Goal: Task Accomplishment & Management: Complete application form

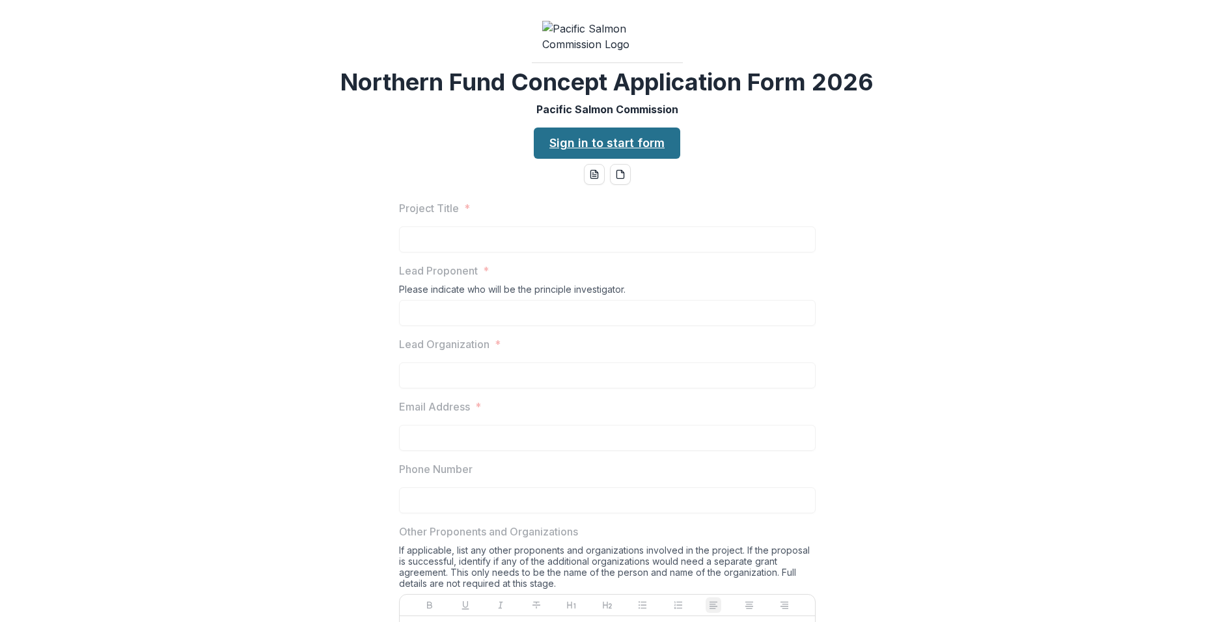
click at [629, 159] on link "Sign in to start form" at bounding box center [607, 143] width 146 height 31
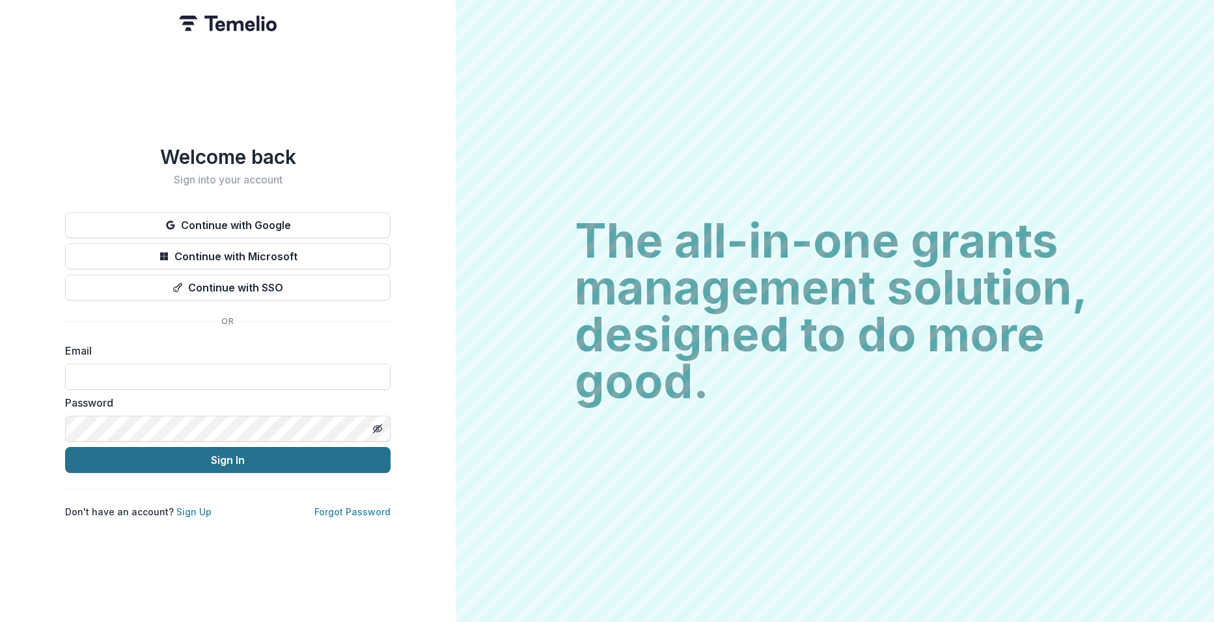
type input "**********"
click at [214, 457] on button "Sign In" at bounding box center [227, 460] width 325 height 26
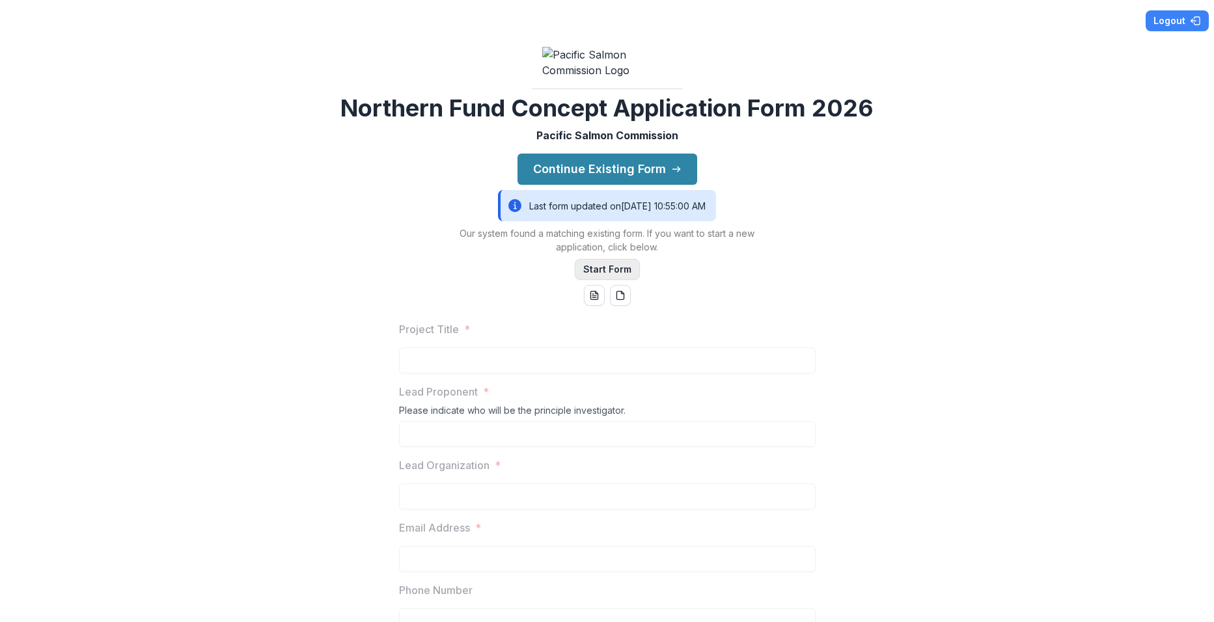
click at [586, 280] on button "Start Form" at bounding box center [607, 269] width 65 height 21
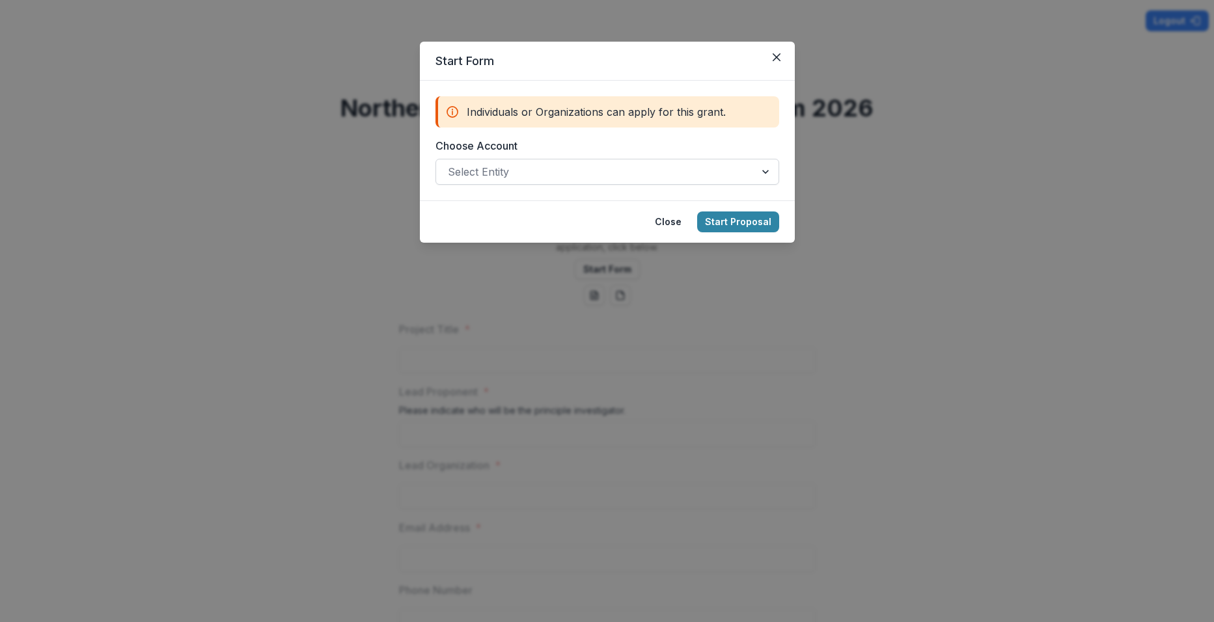
click at [674, 170] on div at bounding box center [596, 172] width 296 height 18
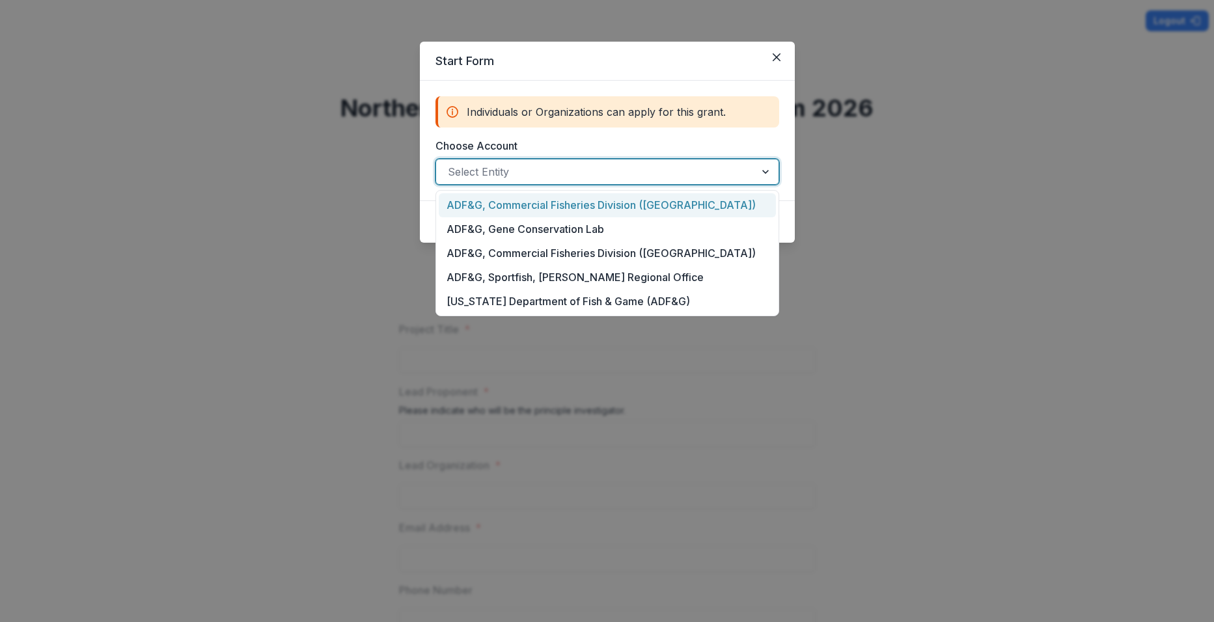
click at [650, 206] on div "ADF&G, Commercial Fisheries Division ([GEOGRAPHIC_DATA])" at bounding box center [607, 205] width 337 height 24
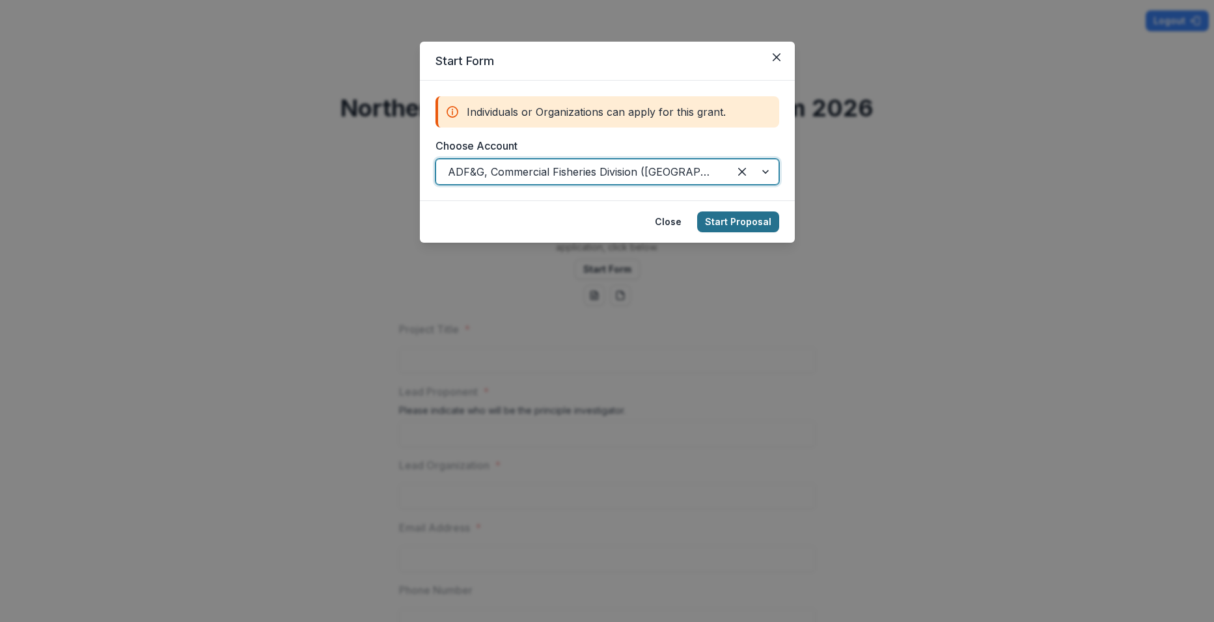
click at [727, 224] on button "Start Proposal" at bounding box center [738, 222] width 82 height 21
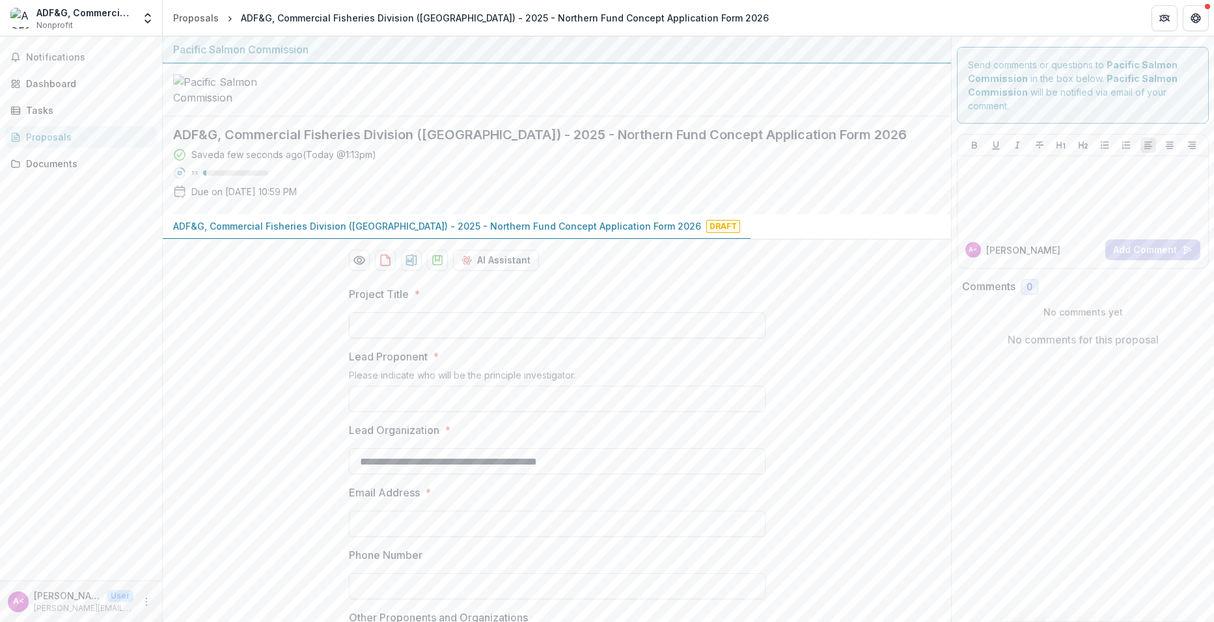
click at [372, 338] on input "Project Title *" at bounding box center [557, 325] width 417 height 26
paste input "**********"
type input "**********"
click at [371, 412] on input "Lead Proponent *" at bounding box center [557, 399] width 417 height 26
paste input "**********"
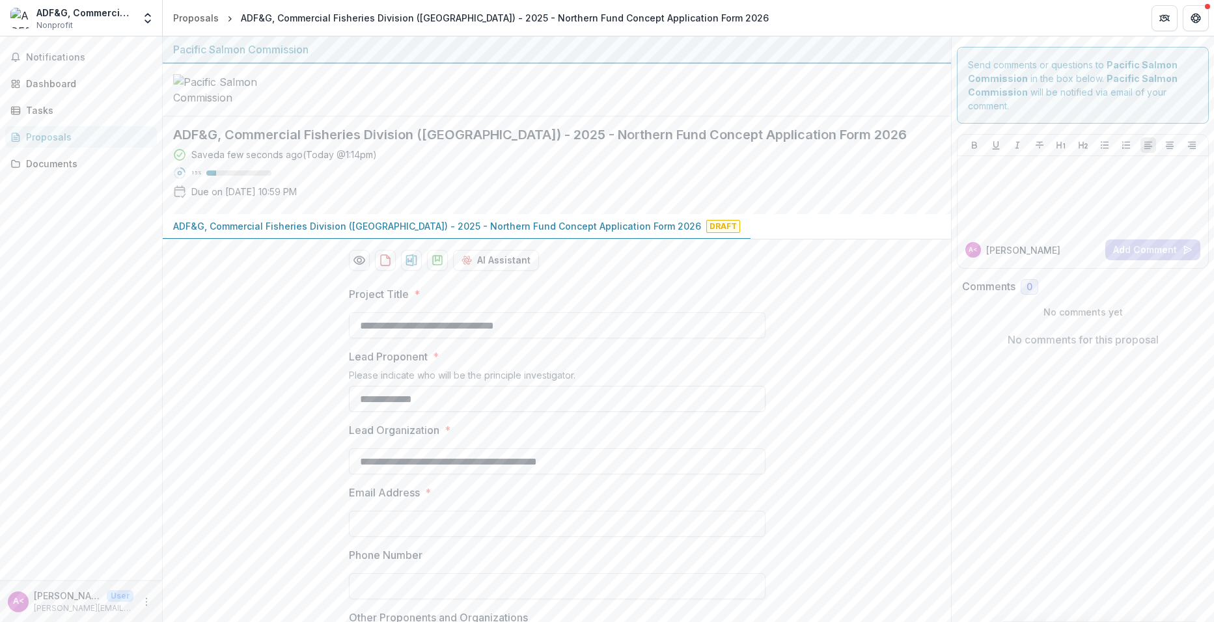
scroll to position [195, 0]
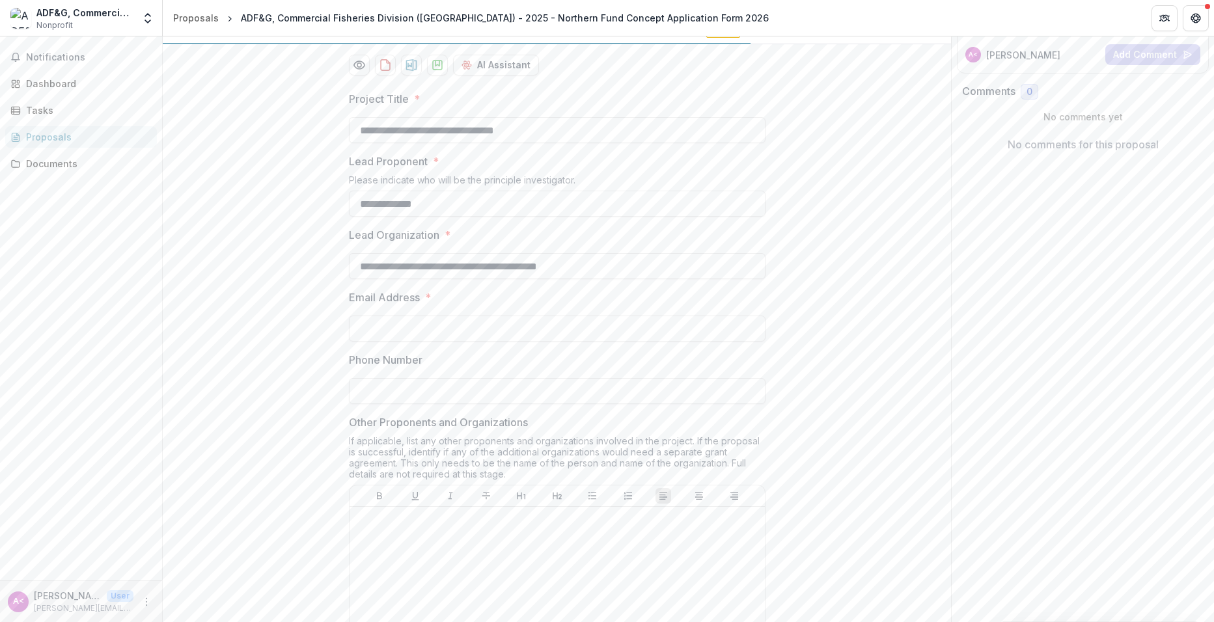
type input "**********"
click at [361, 342] on input "Email Address *" at bounding box center [557, 329] width 417 height 26
paste input "**********"
type input "**********"
click at [368, 404] on input "Phone Number" at bounding box center [557, 391] width 417 height 26
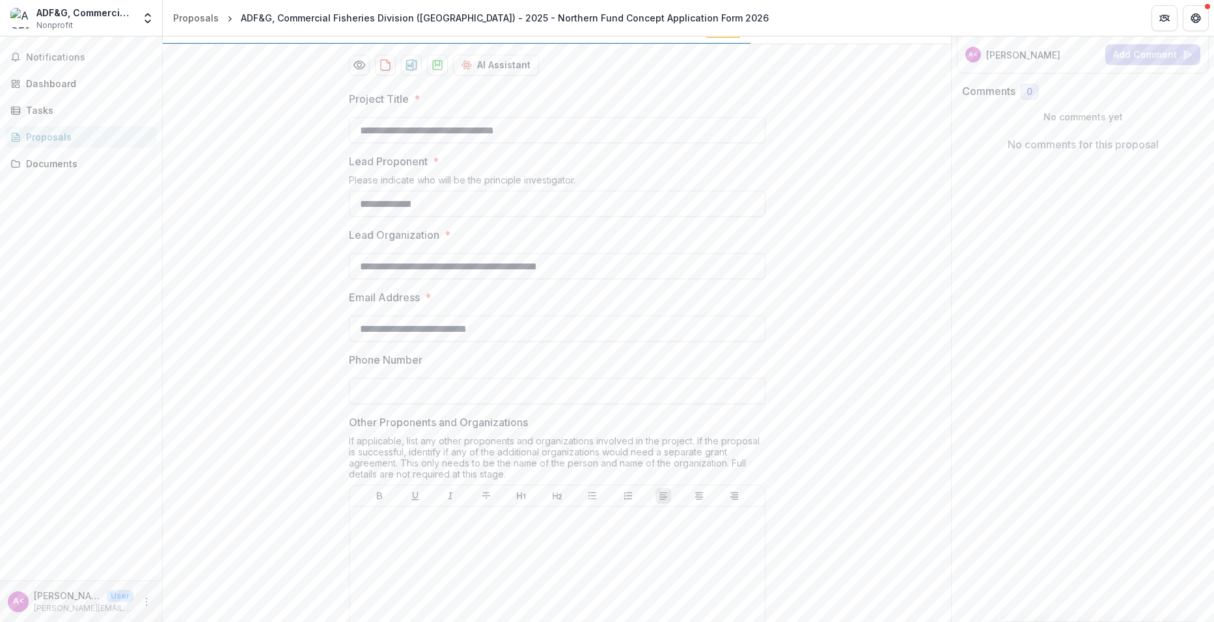
paste input "**********"
type input "**********"
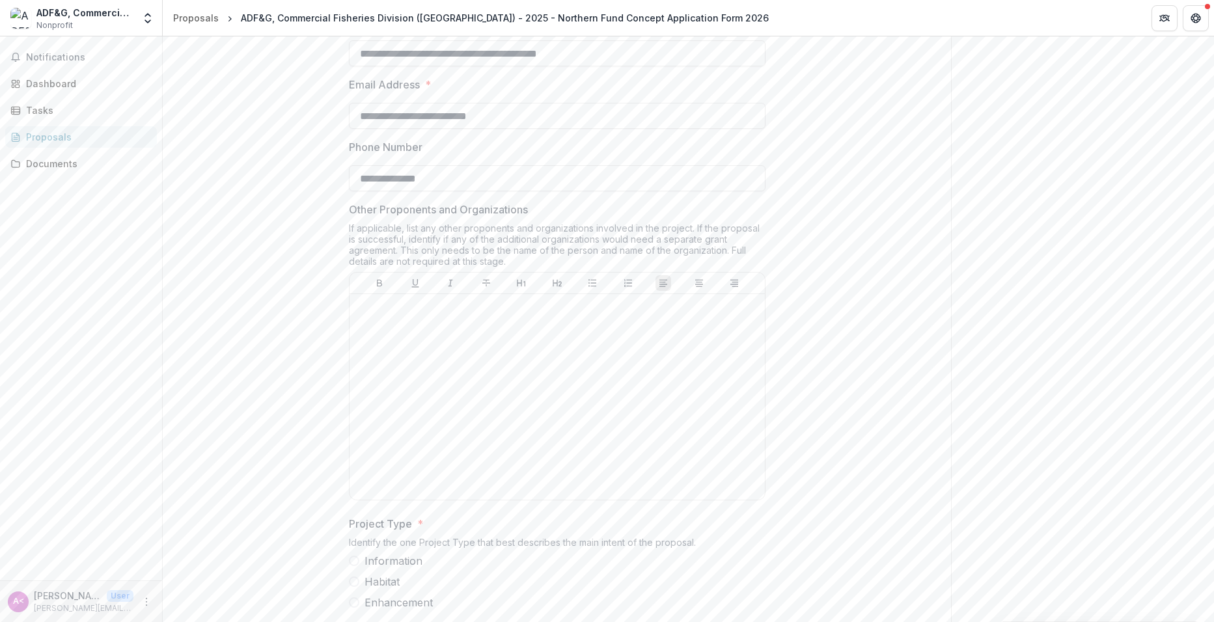
scroll to position [391, 0]
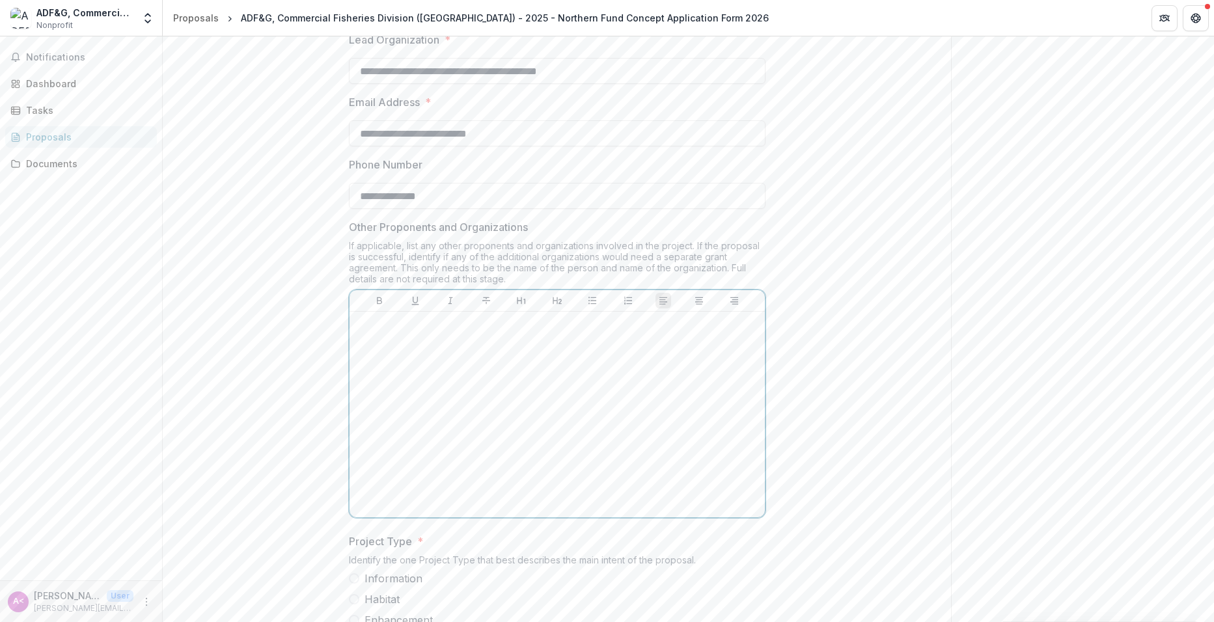
click at [608, 467] on div at bounding box center [557, 414] width 405 height 195
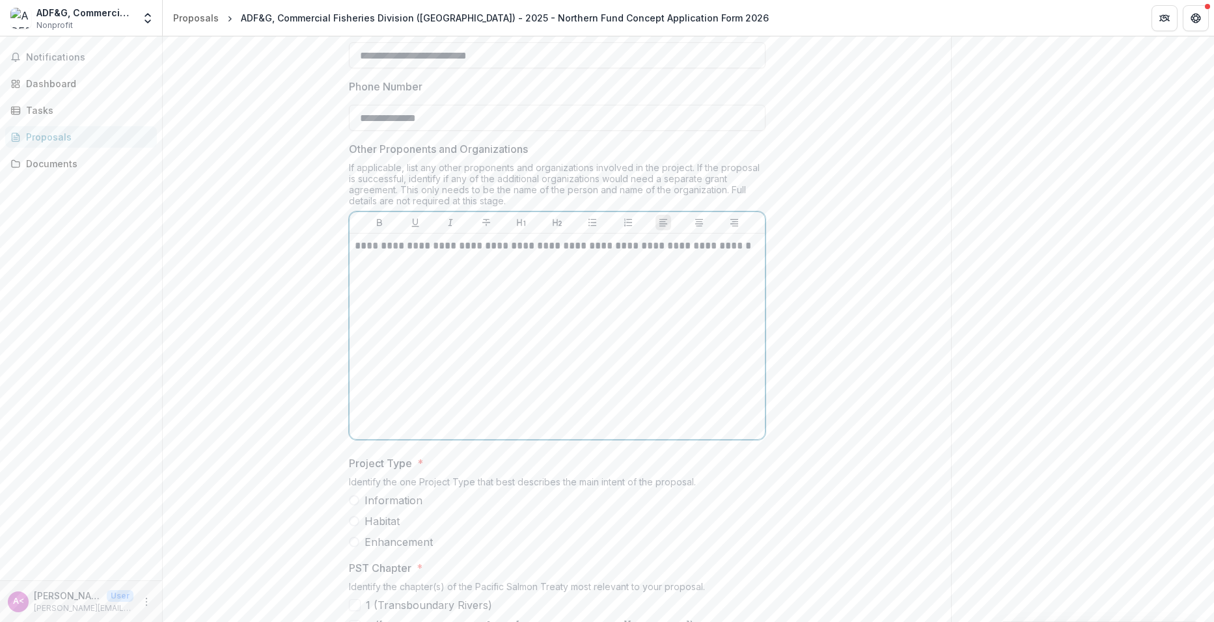
scroll to position [651, 0]
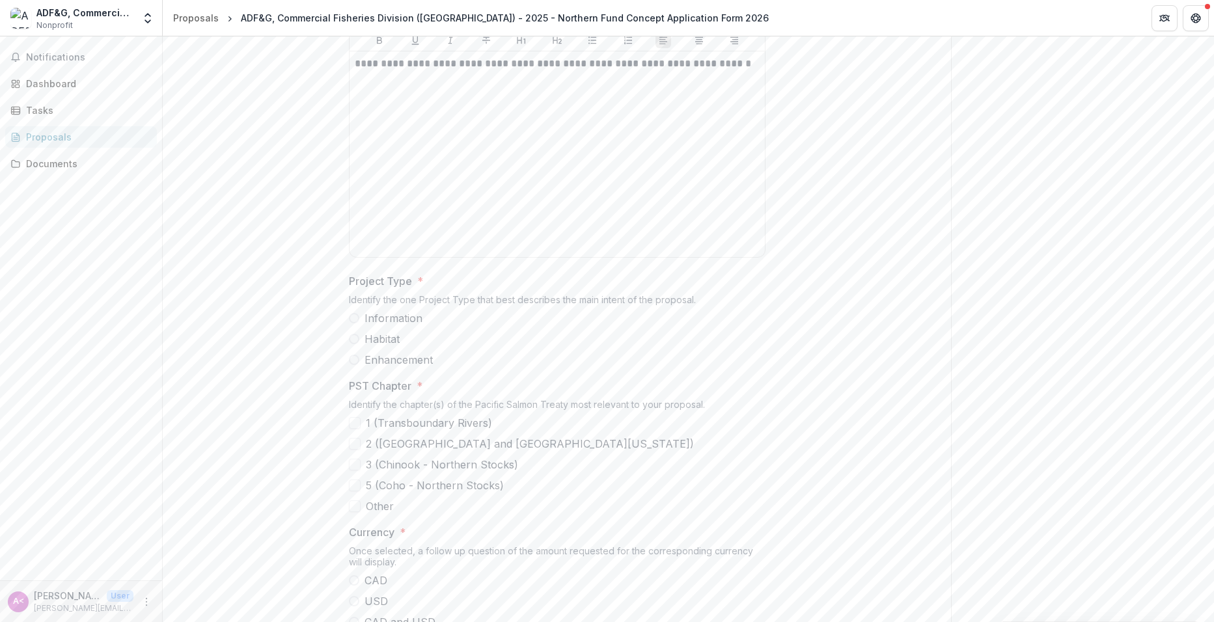
click at [355, 429] on span at bounding box center [355, 423] width 12 height 12
click at [351, 471] on span at bounding box center [355, 465] width 12 height 12
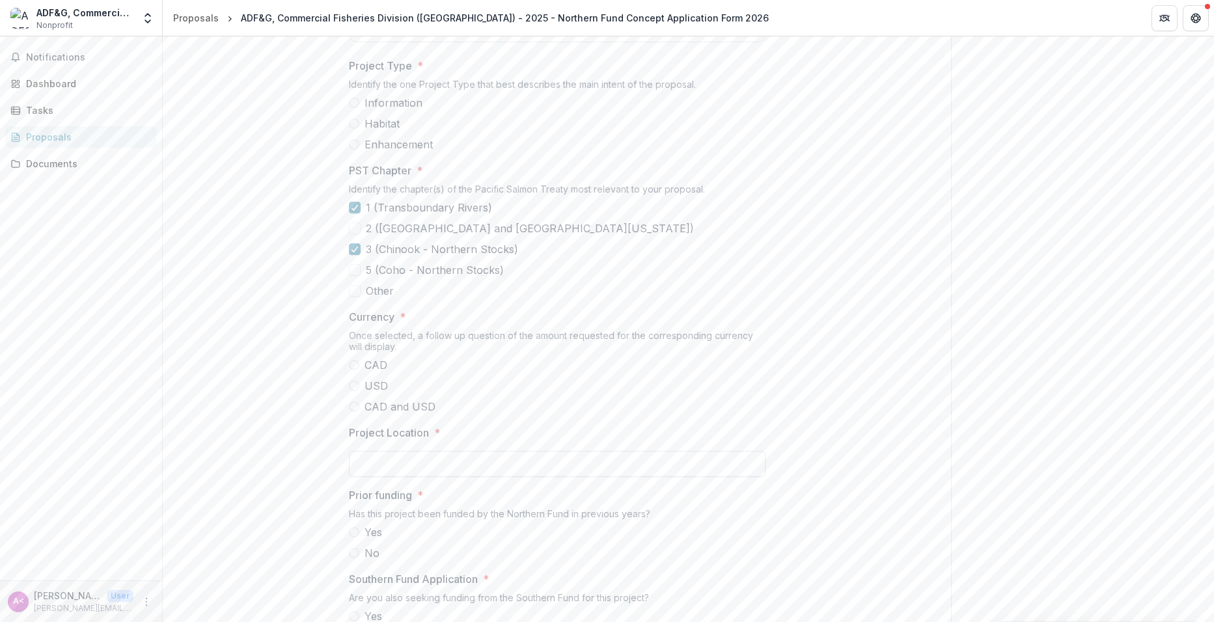
scroll to position [911, 0]
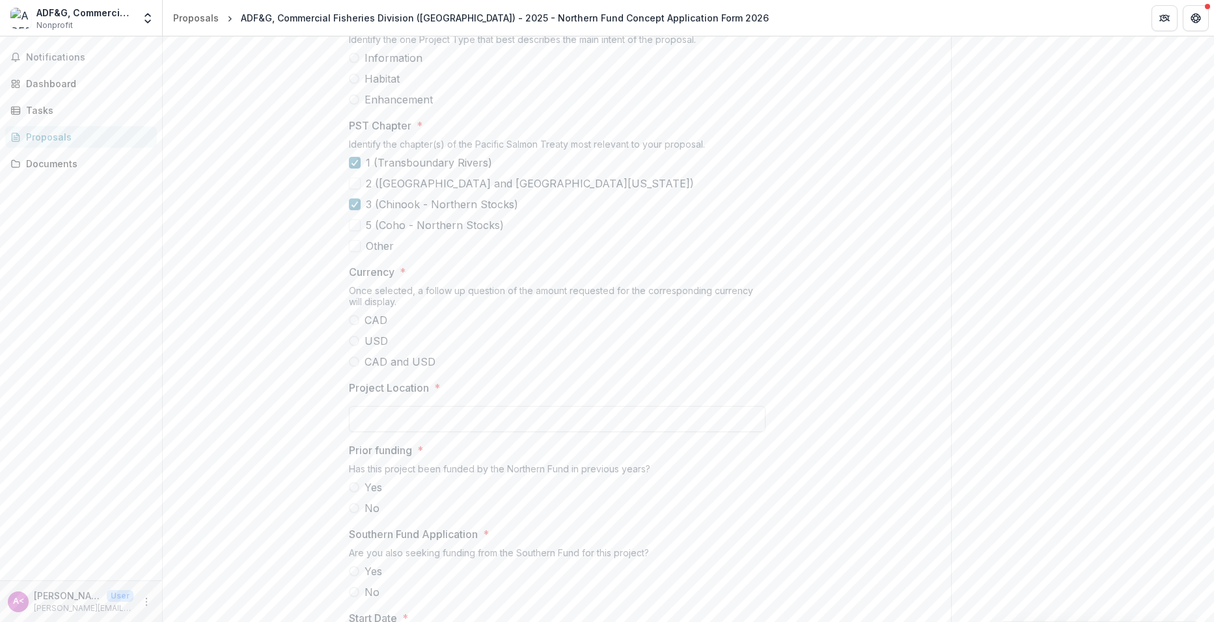
click at [353, 346] on span at bounding box center [354, 341] width 10 height 10
click at [378, 432] on input "Amount Requested (USD) *" at bounding box center [557, 419] width 417 height 26
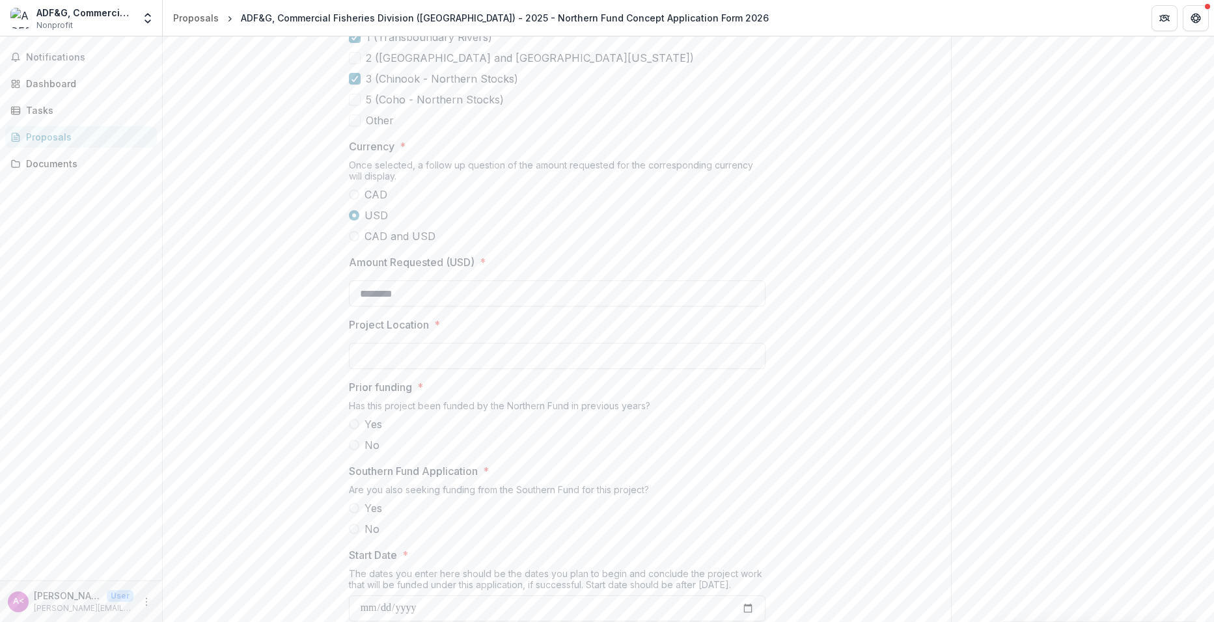
scroll to position [1042, 0]
type input "********"
click at [519, 365] on input "Project Location *" at bounding box center [557, 351] width 417 height 26
type input "**********"
click at [349, 425] on span at bounding box center [354, 420] width 10 height 10
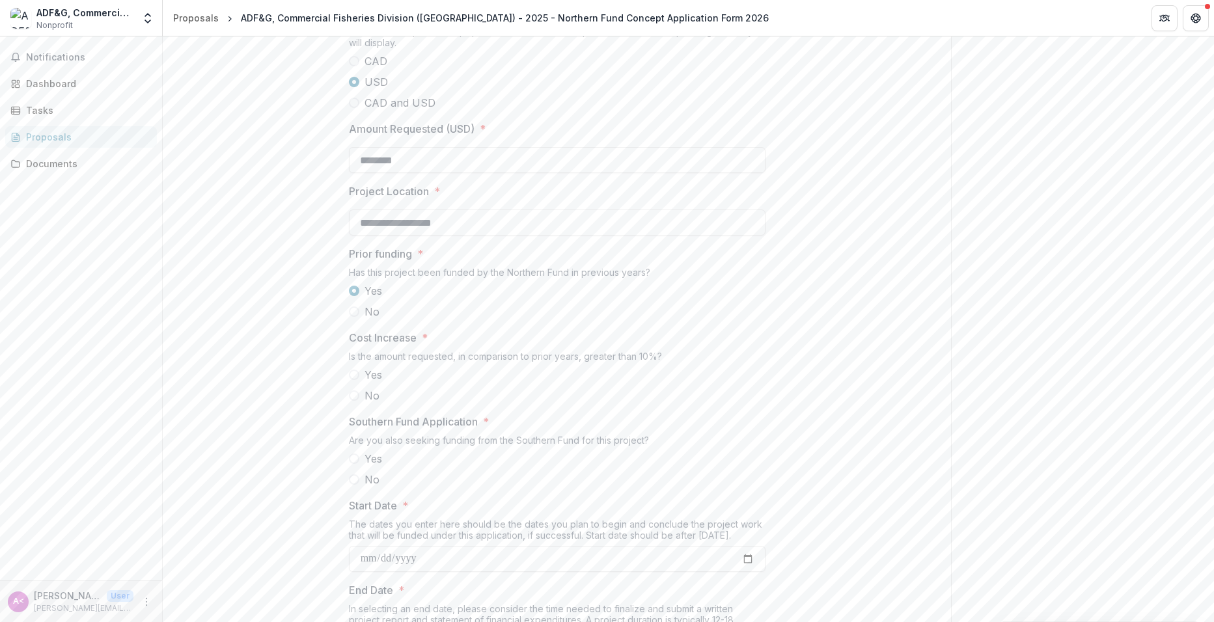
scroll to position [1172, 0]
click at [350, 379] on span at bounding box center [354, 373] width 10 height 10
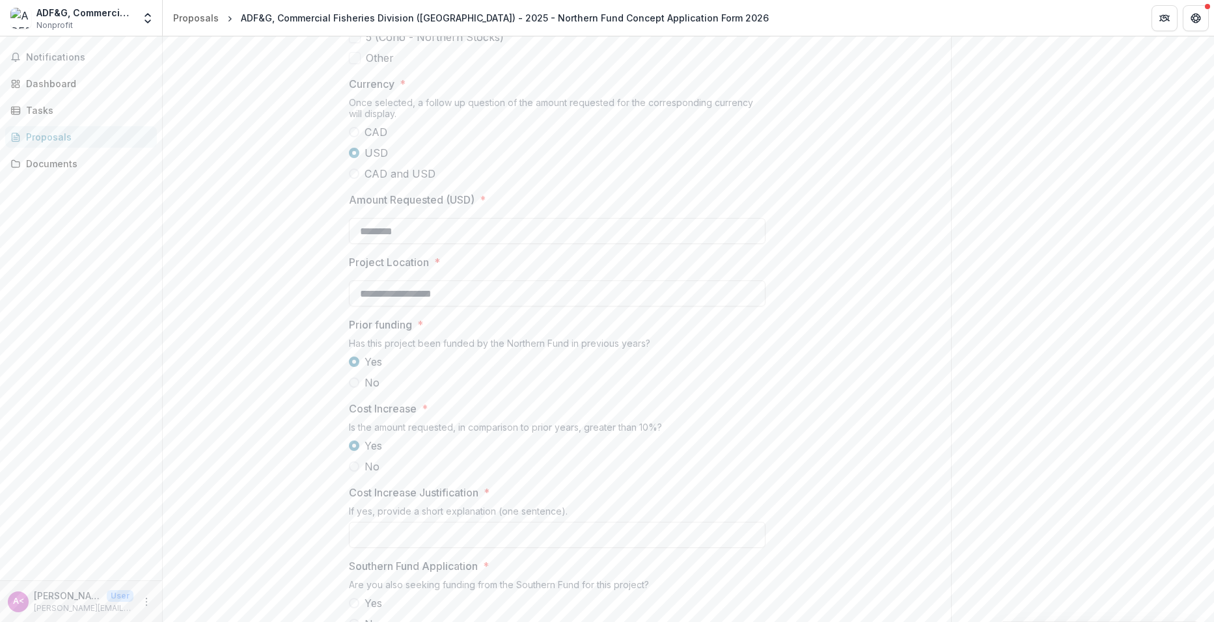
scroll to position [1107, 0]
click at [25, 168] on link "Documents" at bounding box center [81, 163] width 152 height 21
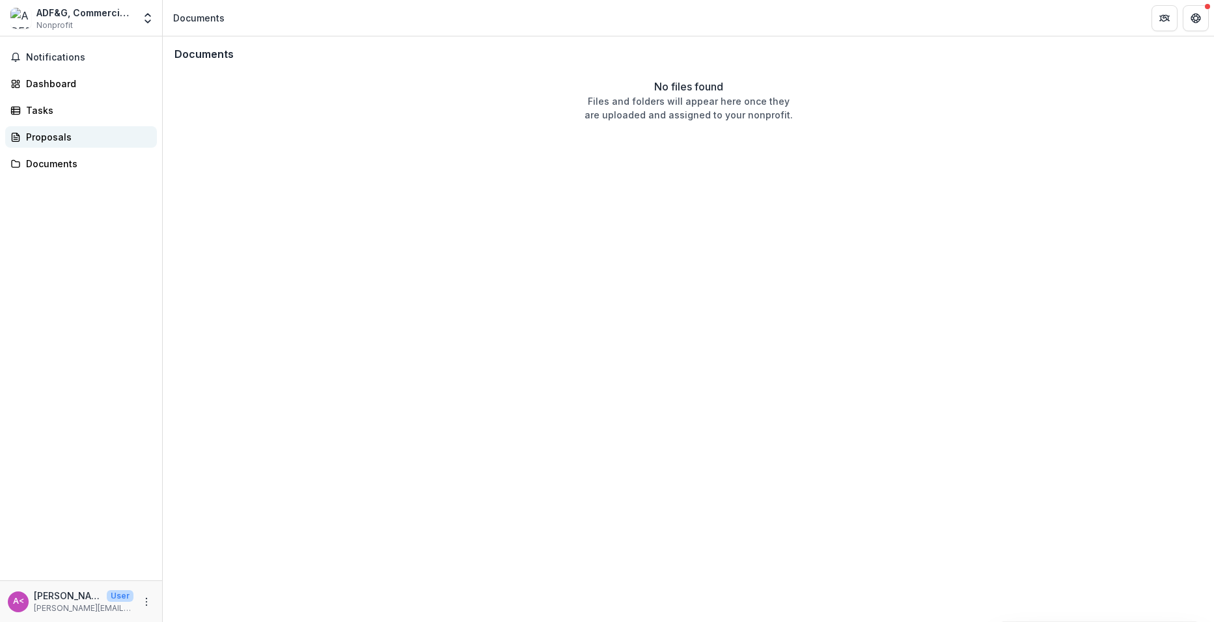
click at [66, 136] on div "Proposals" at bounding box center [86, 137] width 120 height 14
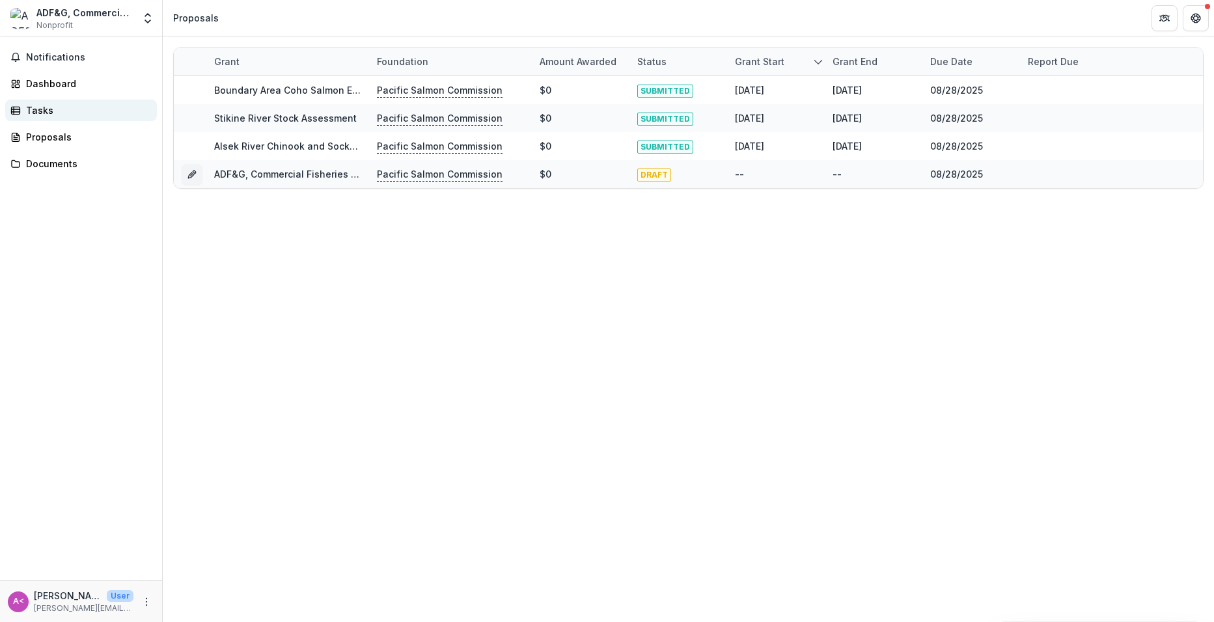
click at [52, 106] on div "Tasks" at bounding box center [86, 111] width 120 height 14
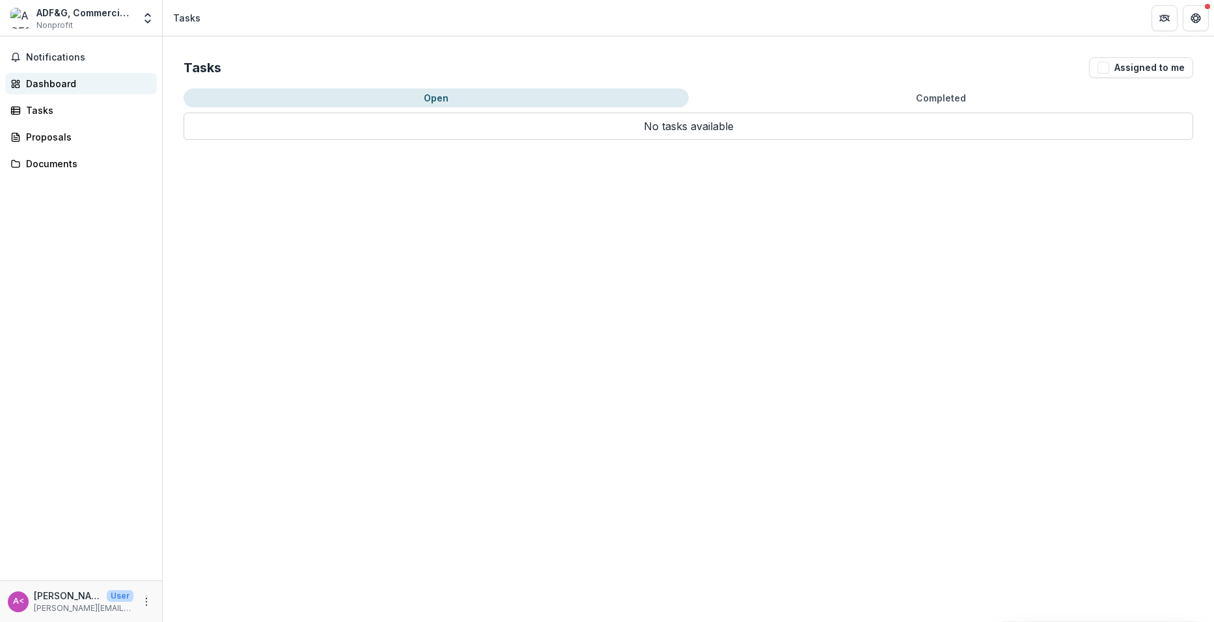
click at [62, 85] on div "Dashboard" at bounding box center [86, 84] width 120 height 14
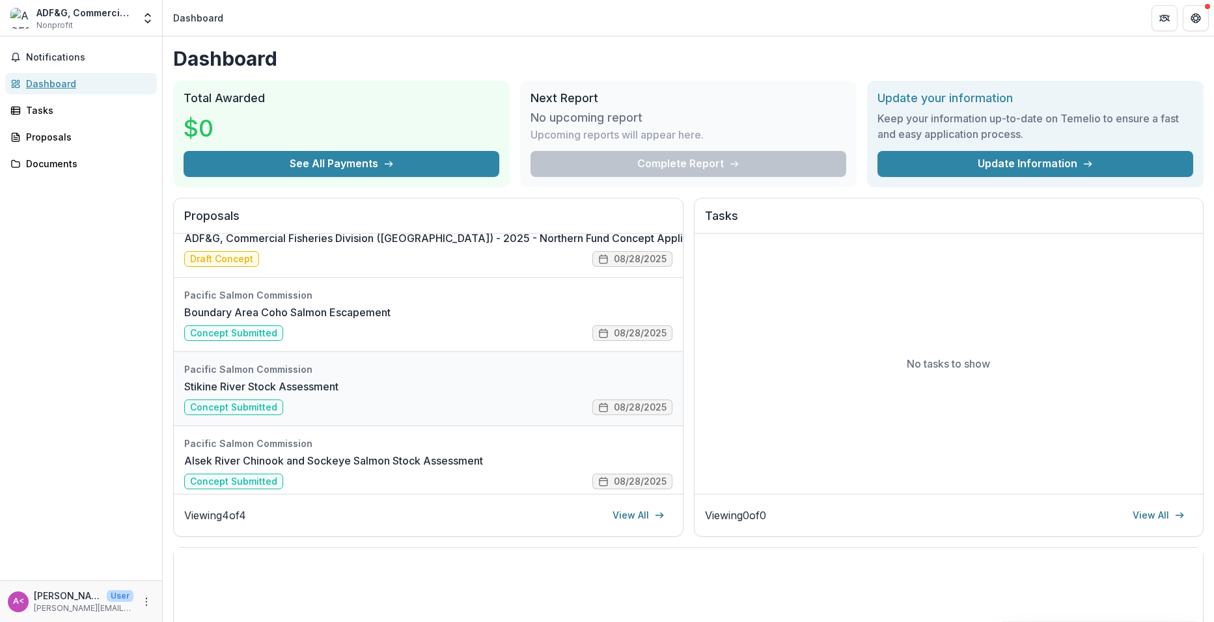
scroll to position [46, 0]
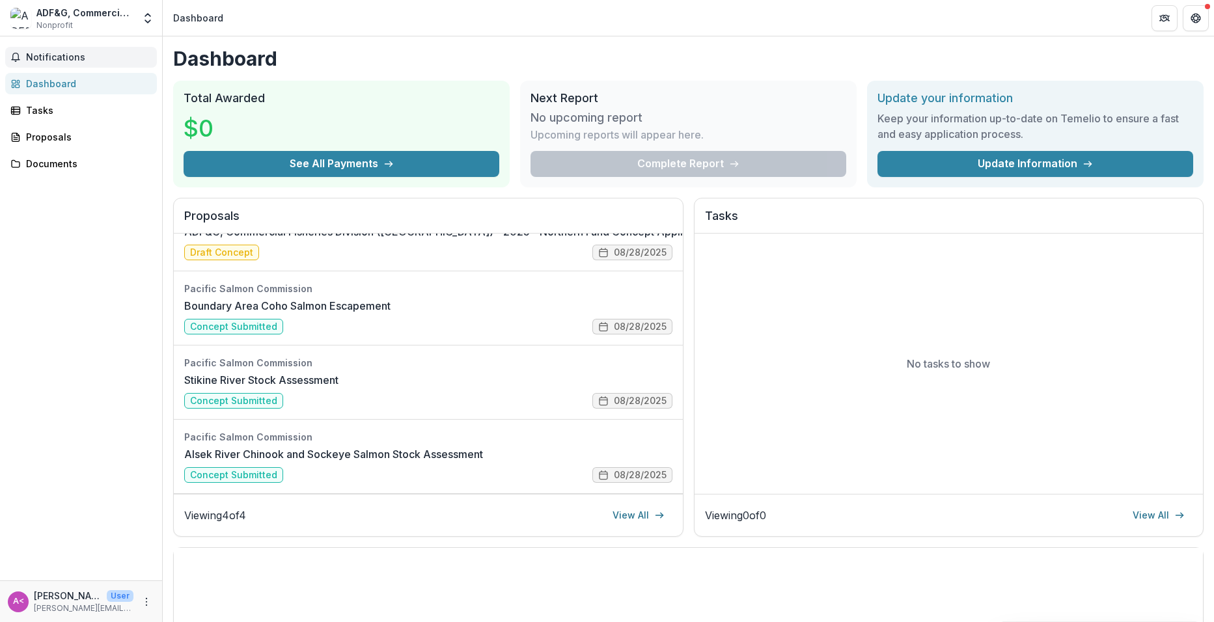
click at [36, 56] on span "Notifications" at bounding box center [89, 57] width 126 height 11
click at [77, 165] on div "Documents" at bounding box center [86, 164] width 120 height 14
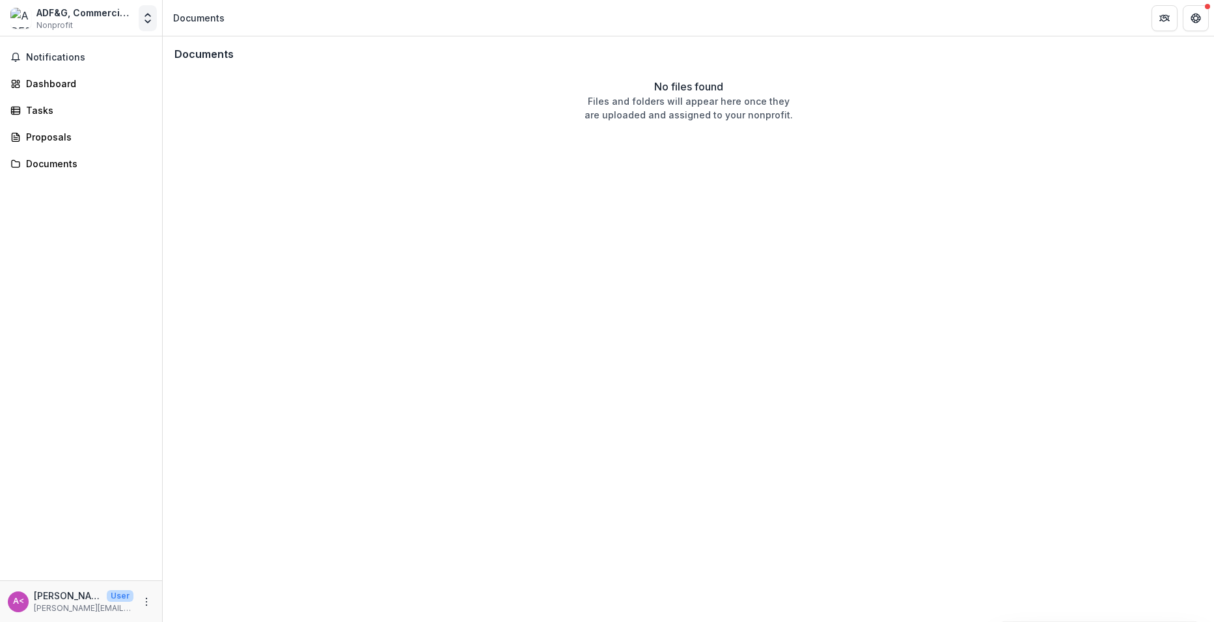
click at [146, 20] on icon "Open entity switcher" at bounding box center [147, 18] width 13 height 13
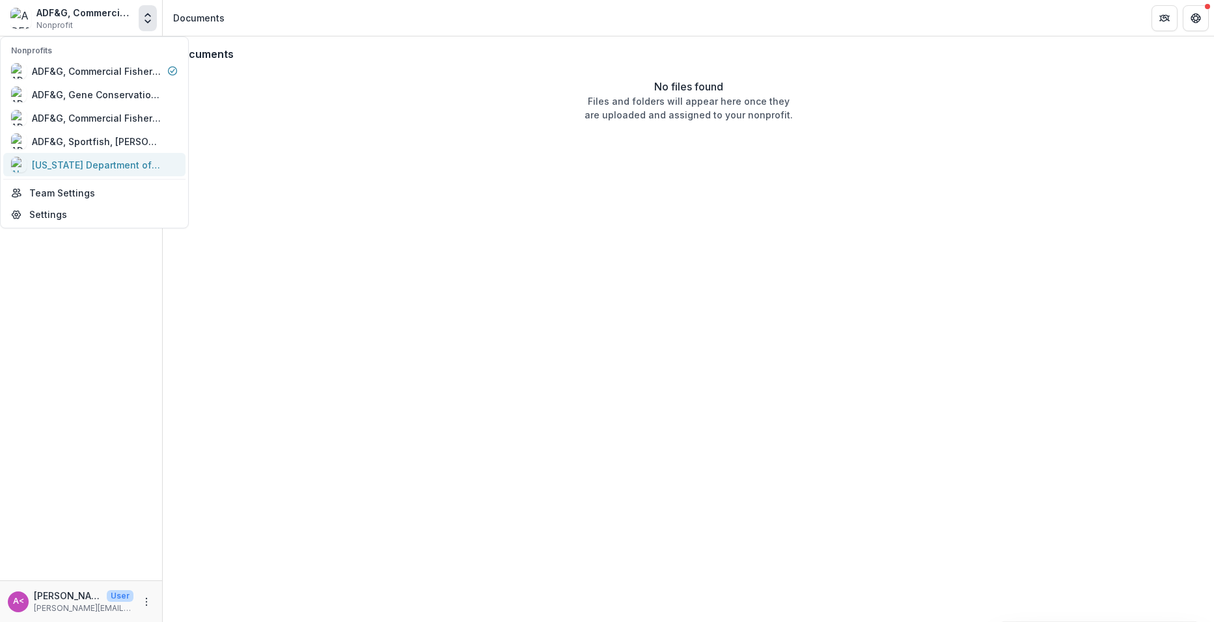
click at [122, 165] on div "[US_STATE] Department of Fish & Game (ADF&G)" at bounding box center [97, 165] width 130 height 14
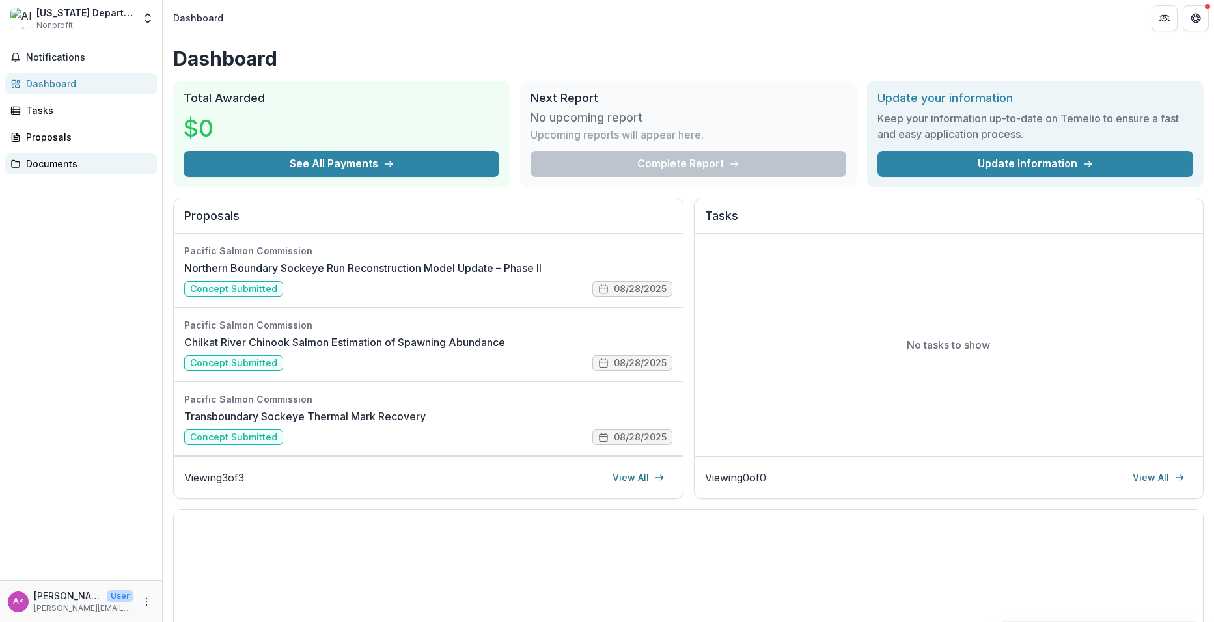
click at [60, 160] on div "Documents" at bounding box center [86, 164] width 120 height 14
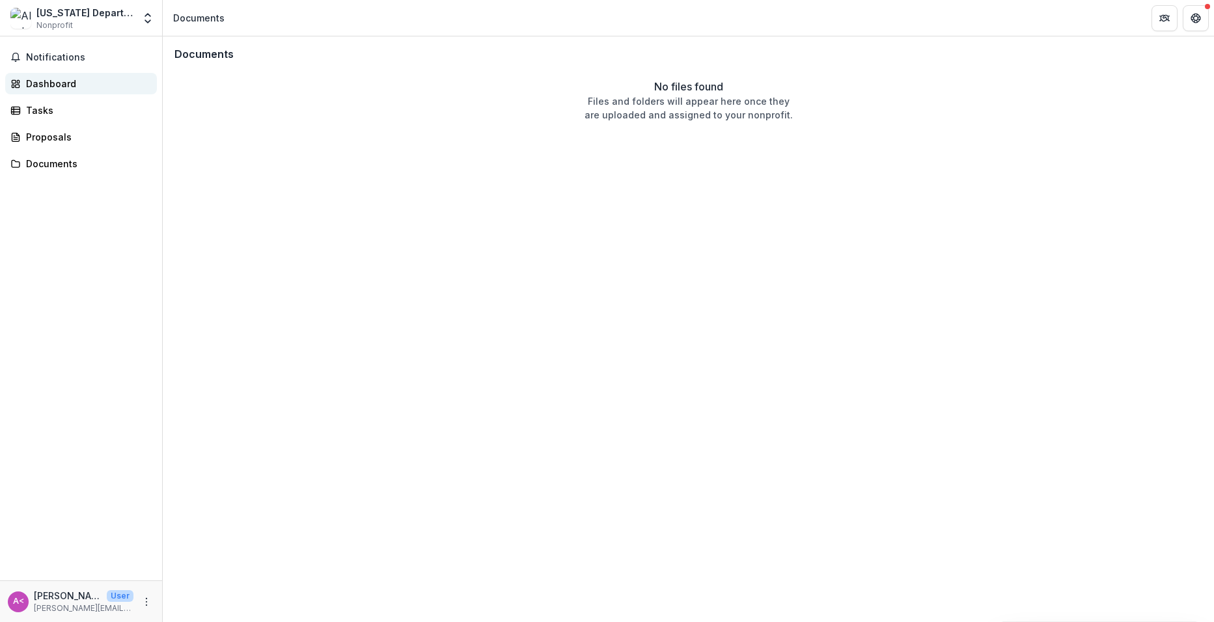
click at [72, 82] on div "Dashboard" at bounding box center [86, 84] width 120 height 14
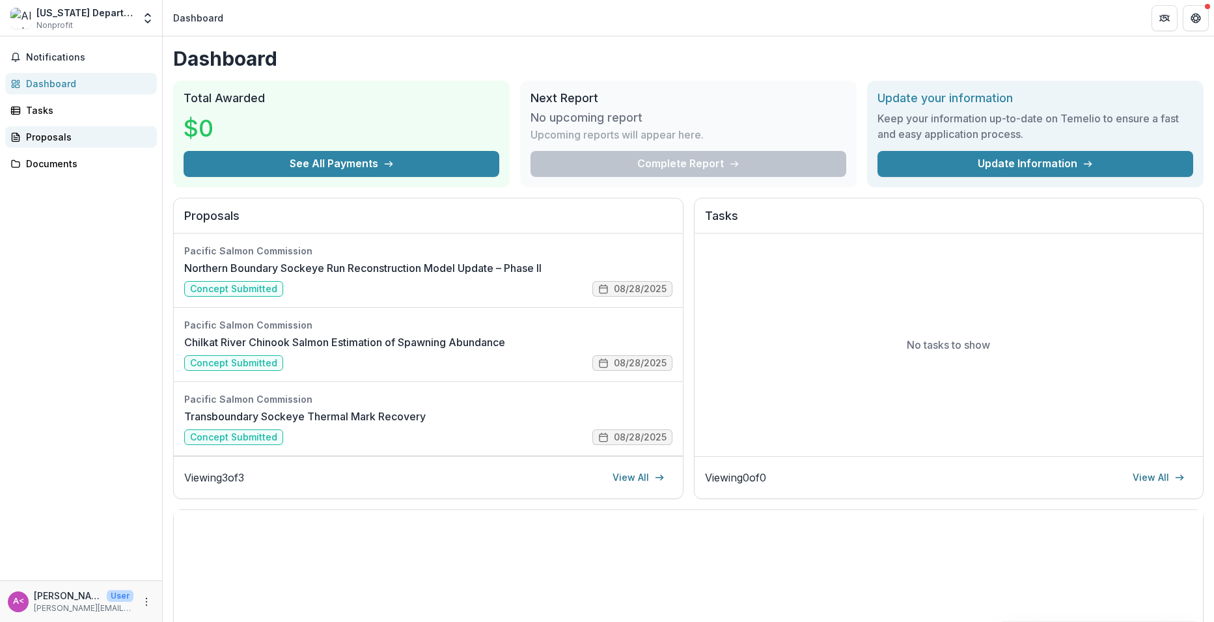
click at [34, 141] on div "Proposals" at bounding box center [86, 137] width 120 height 14
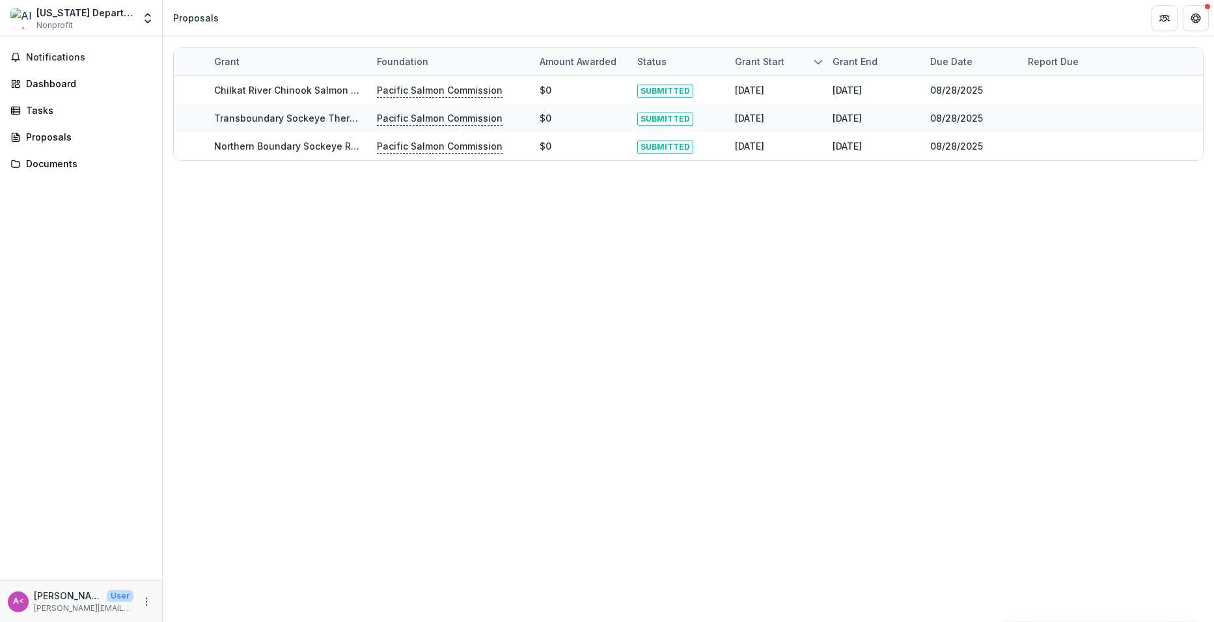
click at [101, 18] on div "[US_STATE] Department of Fish & Game (ADF&G)" at bounding box center [84, 13] width 97 height 14
click at [148, 21] on icon "Open entity switcher" at bounding box center [147, 18] width 13 height 13
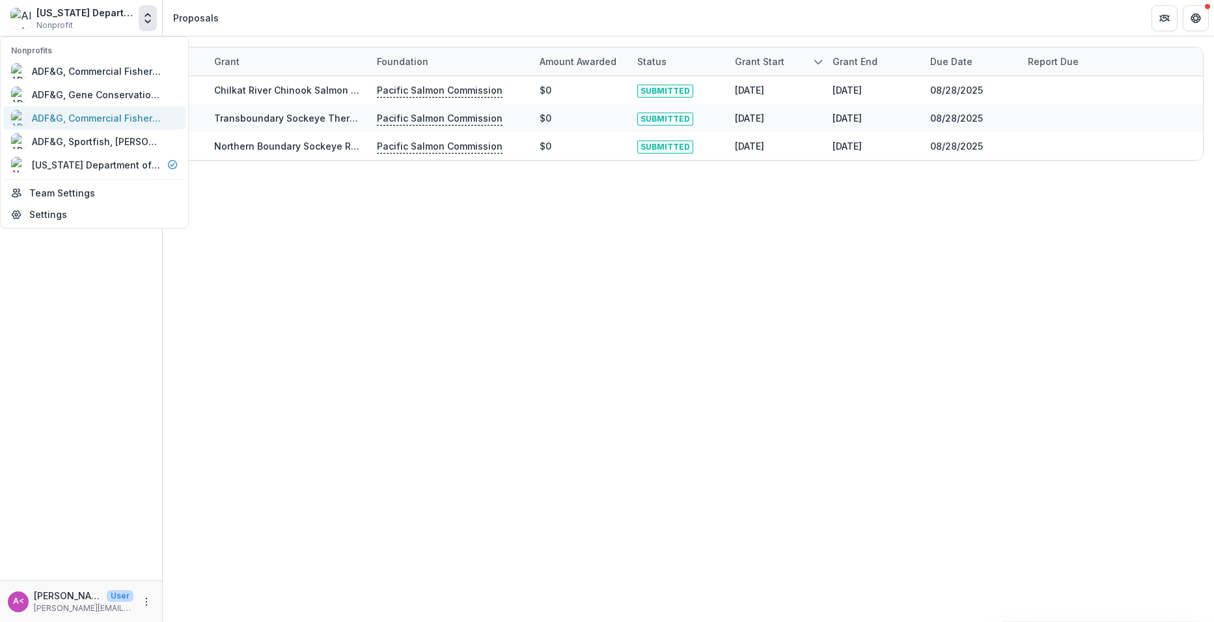
click at [119, 122] on div "ADF&G, Commercial Fisheries Division ([GEOGRAPHIC_DATA])" at bounding box center [97, 118] width 130 height 14
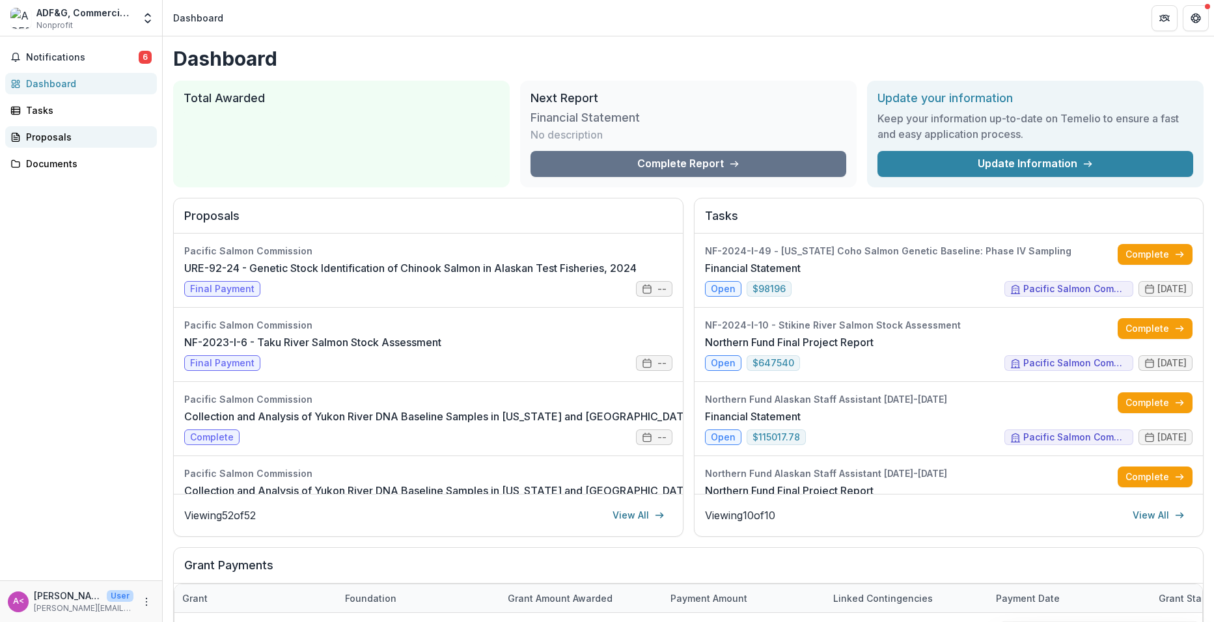
click at [64, 141] on div "Proposals" at bounding box center [86, 137] width 120 height 14
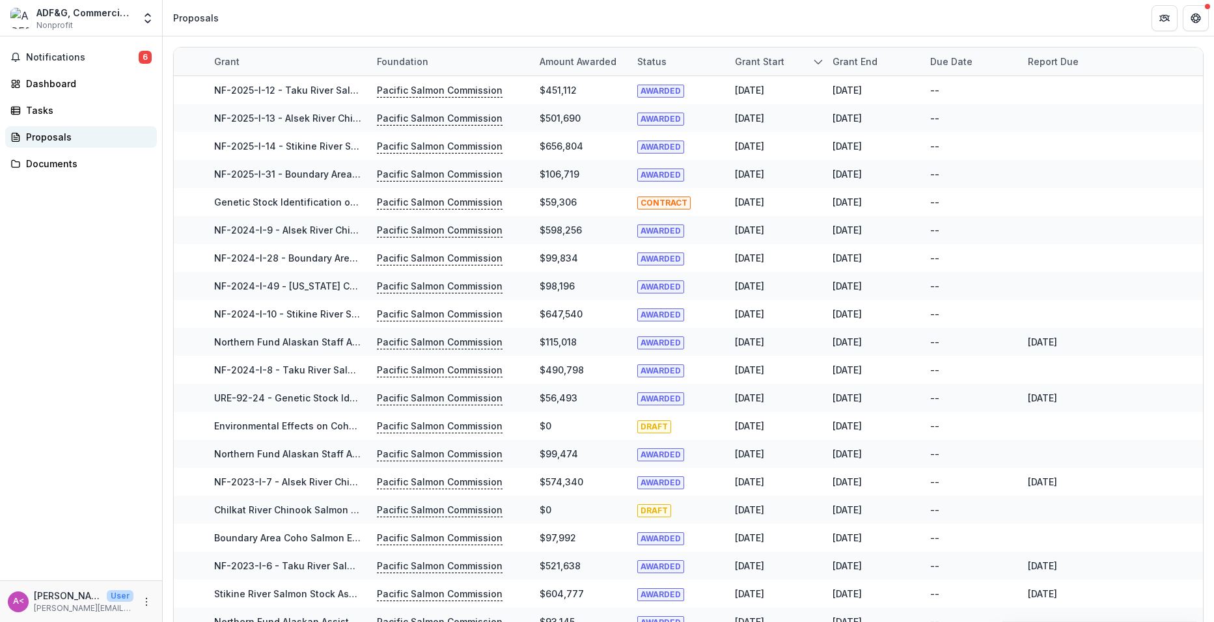
click at [56, 133] on div "Proposals" at bounding box center [86, 137] width 120 height 14
click at [146, 24] on icon "Open entity switcher" at bounding box center [147, 18] width 13 height 13
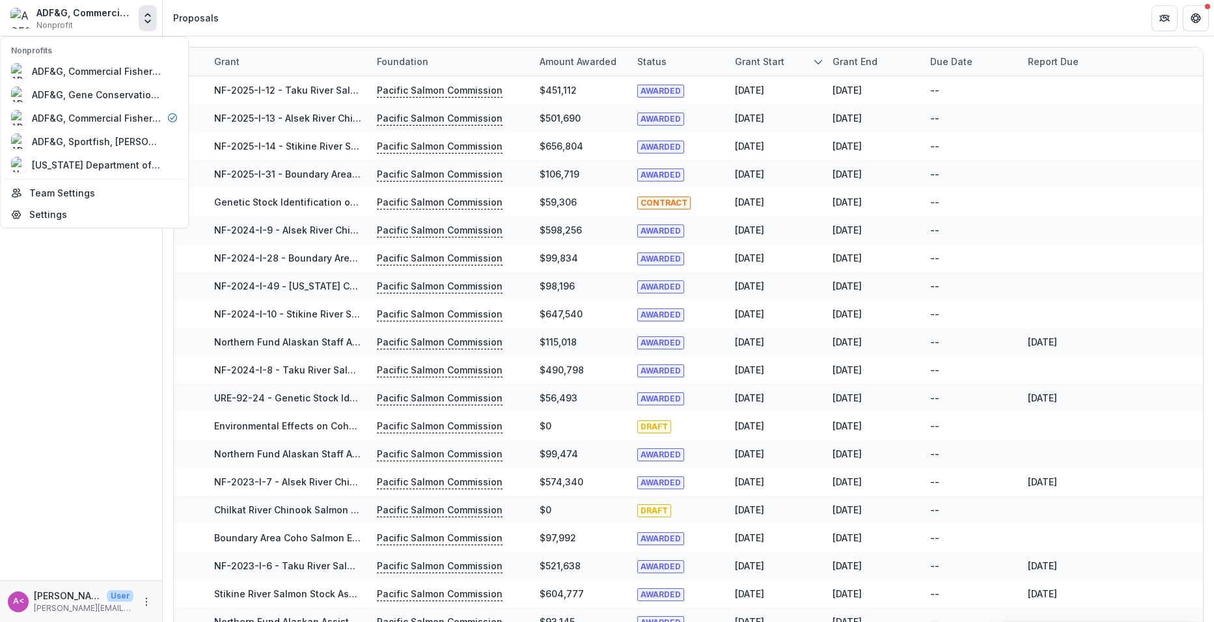
drag, startPoint x: 81, startPoint y: 309, endPoint x: 82, endPoint y: 292, distance: 17.6
click at [81, 309] on div "Notifications 6 Dashboard Tasks Proposals Documents" at bounding box center [81, 308] width 162 height 544
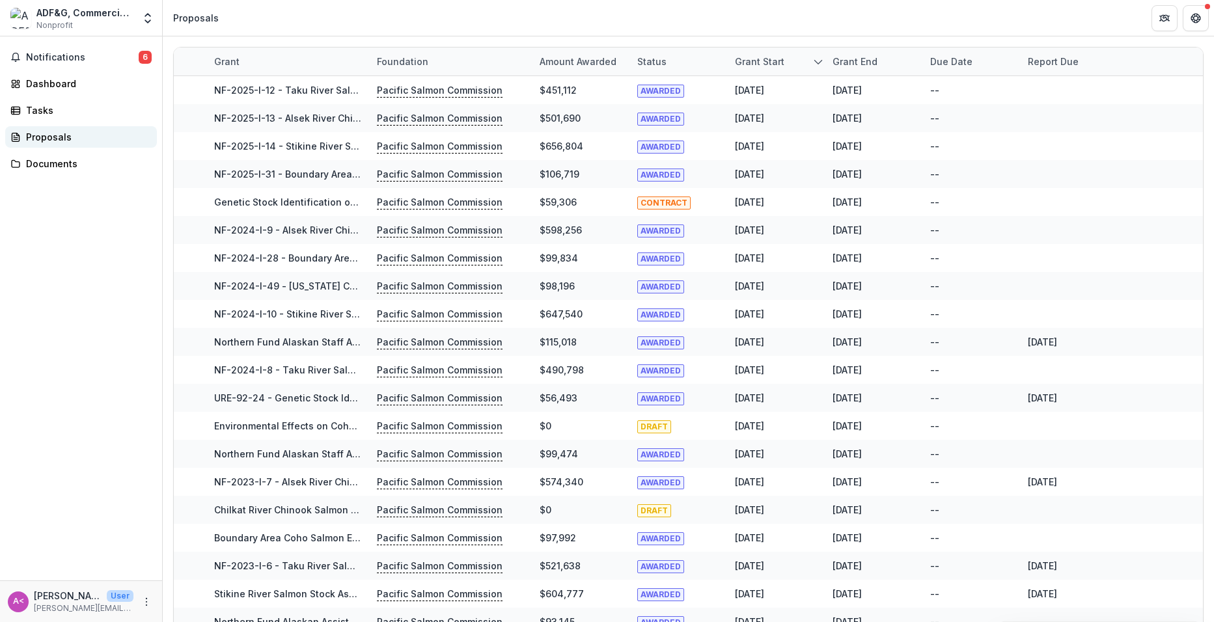
click at [55, 137] on div "Proposals" at bounding box center [86, 137] width 120 height 14
click at [64, 61] on span "Notifications" at bounding box center [82, 57] width 113 height 11
click at [116, 194] on div "Notifications 6 Unread 6 Archived SB [PERSON_NAME] changed Genetic Stock Identi…" at bounding box center [81, 308] width 162 height 544
click at [38, 144] on link "Proposals" at bounding box center [81, 136] width 152 height 21
click at [51, 112] on div "Tasks" at bounding box center [86, 111] width 120 height 14
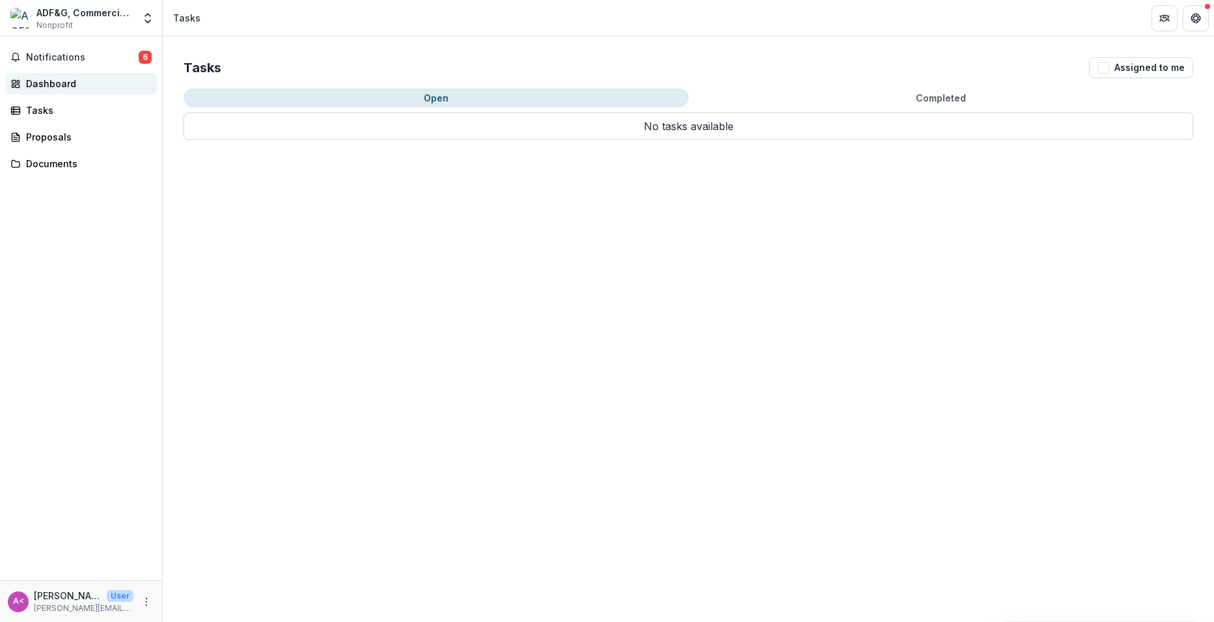
click at [61, 84] on div "Dashboard" at bounding box center [86, 84] width 120 height 14
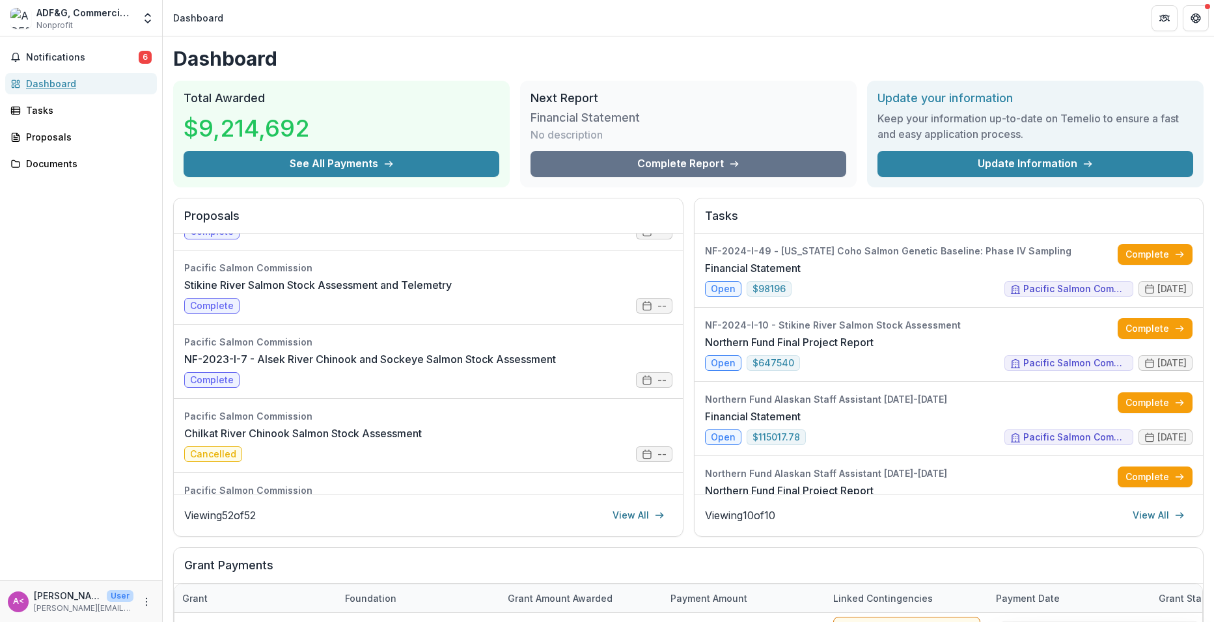
scroll to position [716, 0]
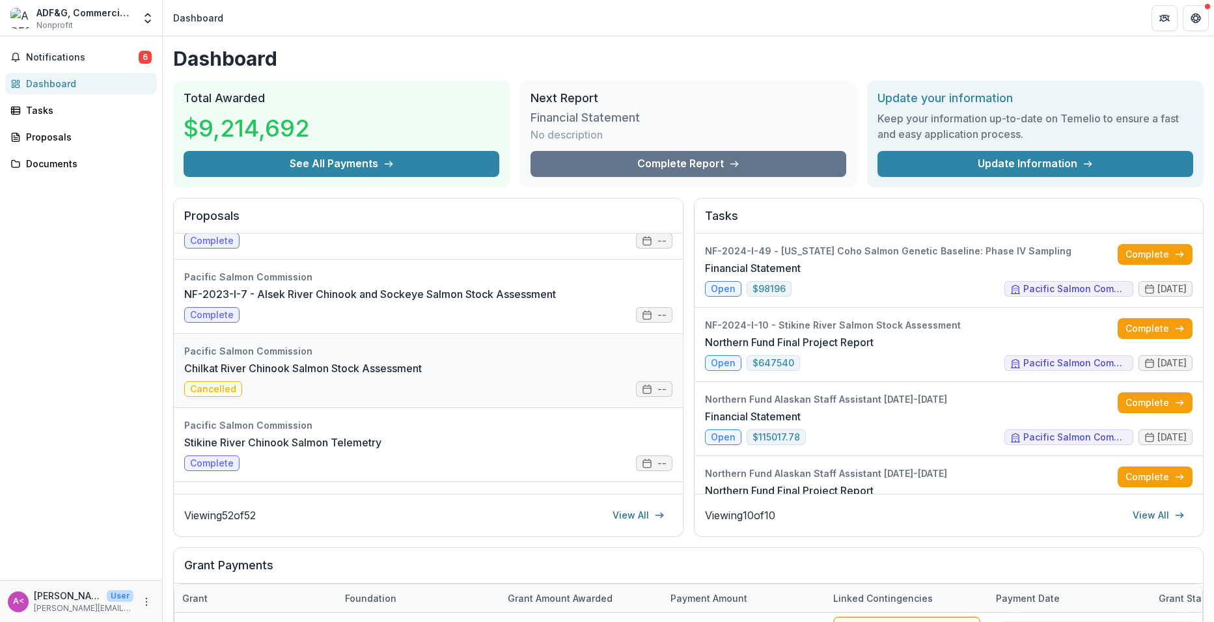
click at [422, 376] on link "Chilkat River Chinook Salmon Stock Assessment" at bounding box center [303, 369] width 238 height 16
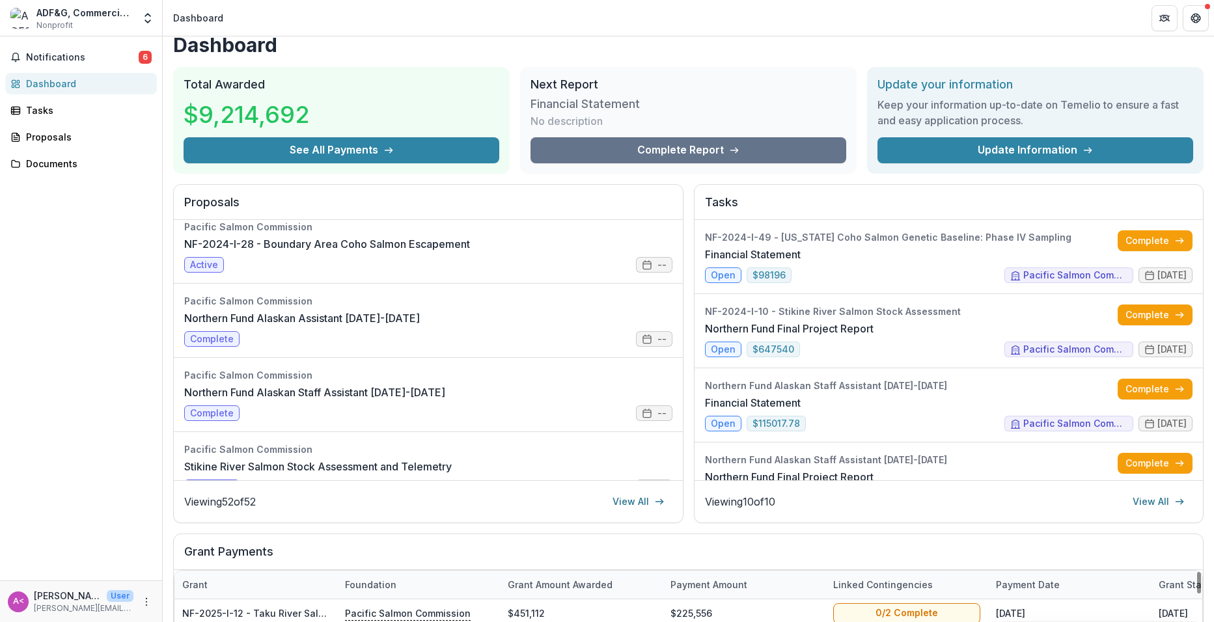
scroll to position [10, 0]
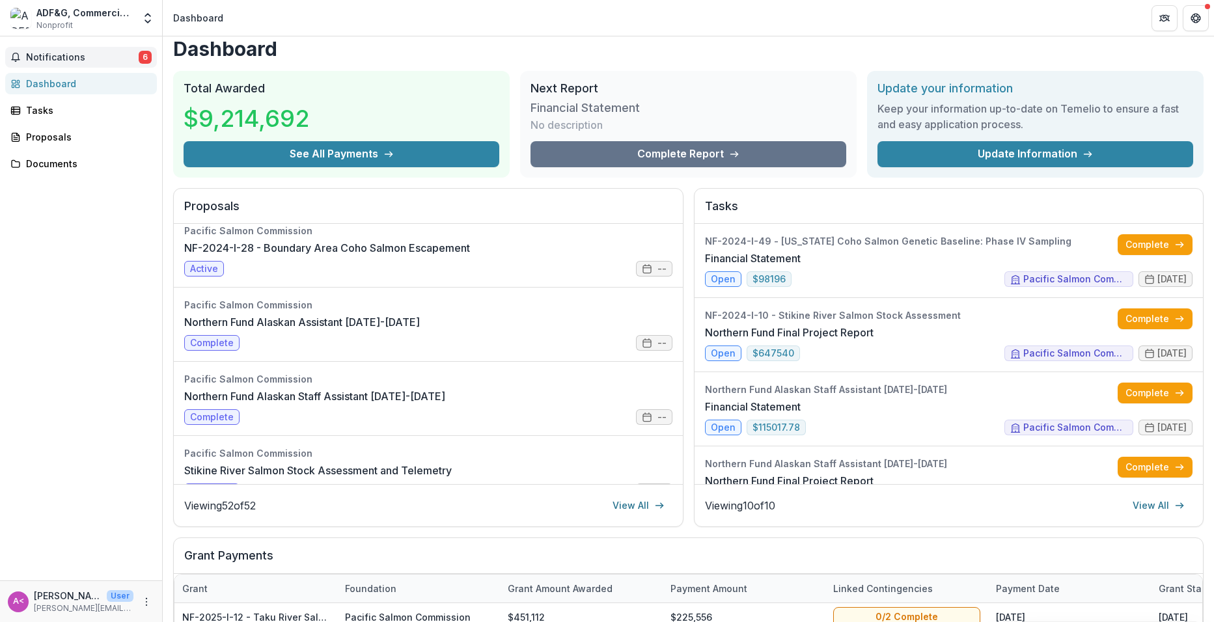
click at [58, 56] on span "Notifications" at bounding box center [82, 57] width 113 height 11
click at [70, 105] on div "Tasks" at bounding box center [86, 111] width 120 height 14
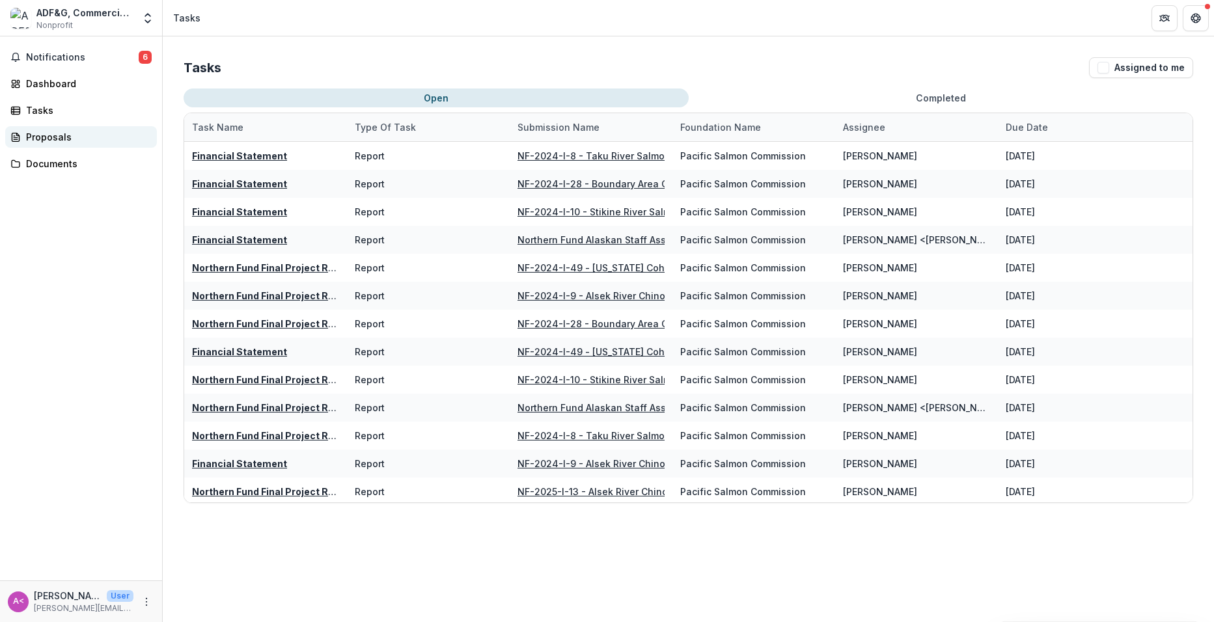
click at [66, 141] on div "Proposals" at bounding box center [86, 137] width 120 height 14
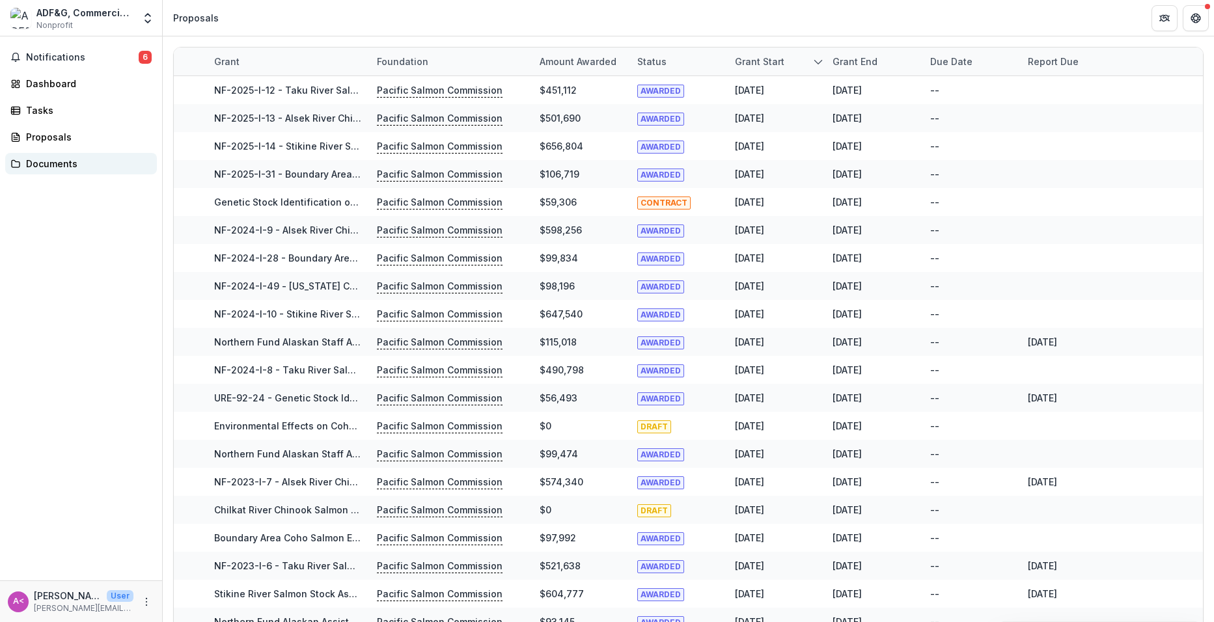
click at [71, 163] on div "Documents" at bounding box center [86, 164] width 120 height 14
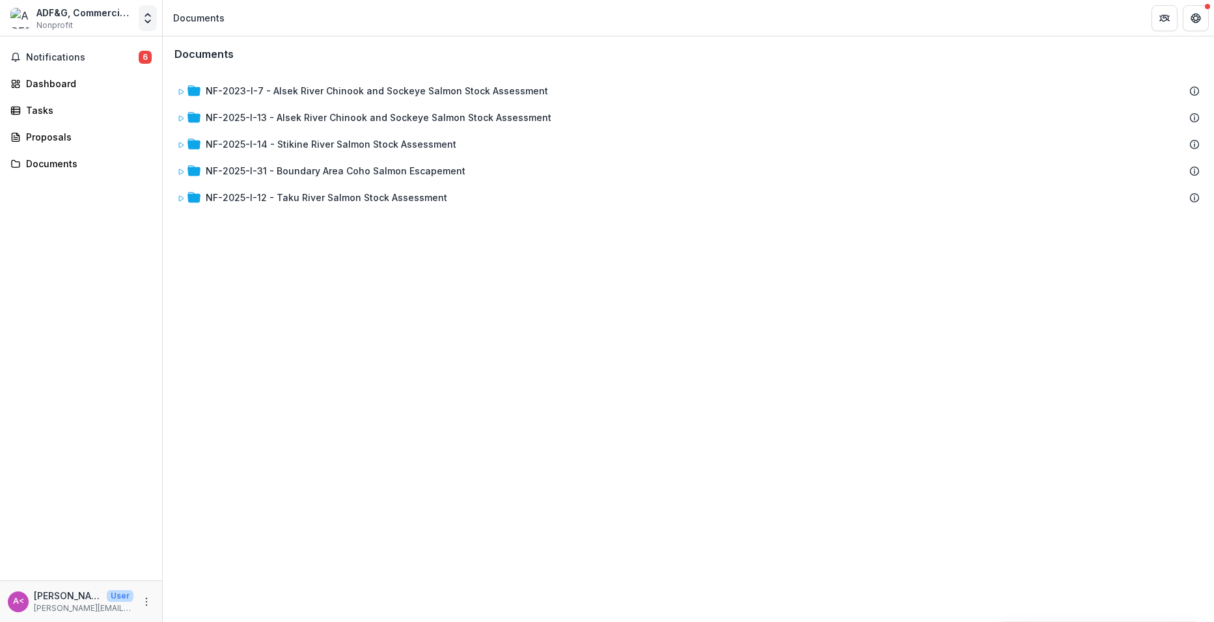
click at [141, 17] on icon "Open entity switcher" at bounding box center [147, 18] width 13 height 13
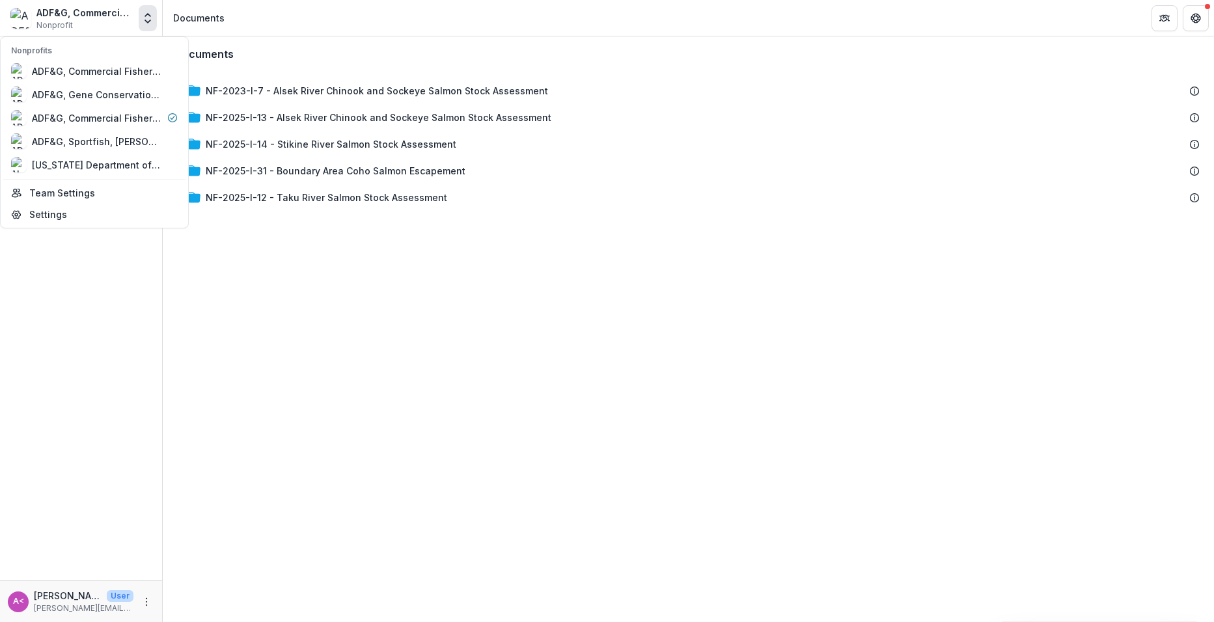
click at [77, 271] on div "Notifications 6 Dashboard Tasks Proposals Documents" at bounding box center [81, 308] width 162 height 544
